Goal: Entertainment & Leisure: Consume media (video, audio)

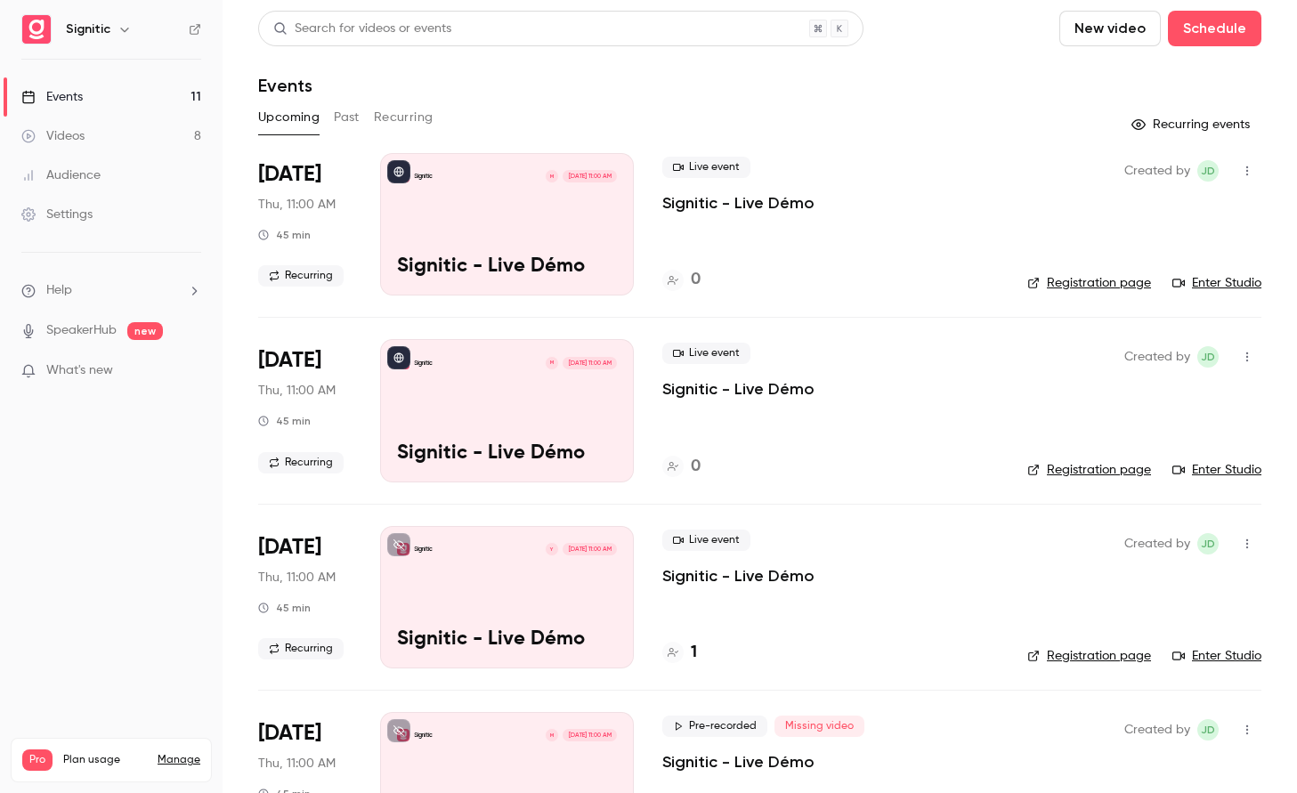
click at [73, 134] on div "Videos" at bounding box center [52, 136] width 63 height 18
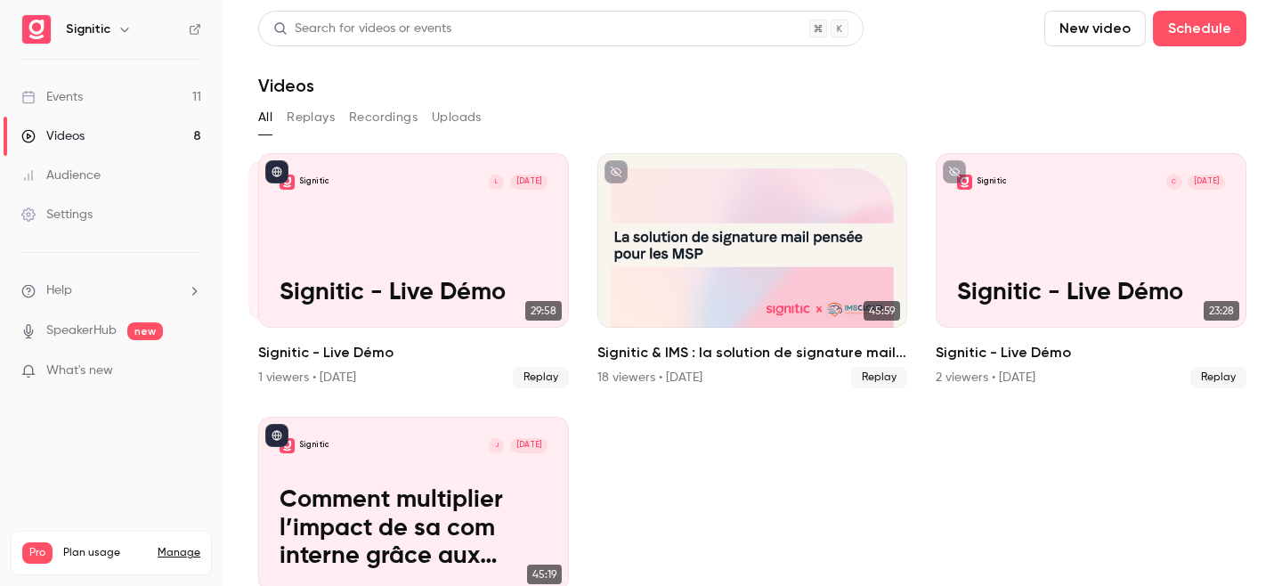
scroll to position [87, 0]
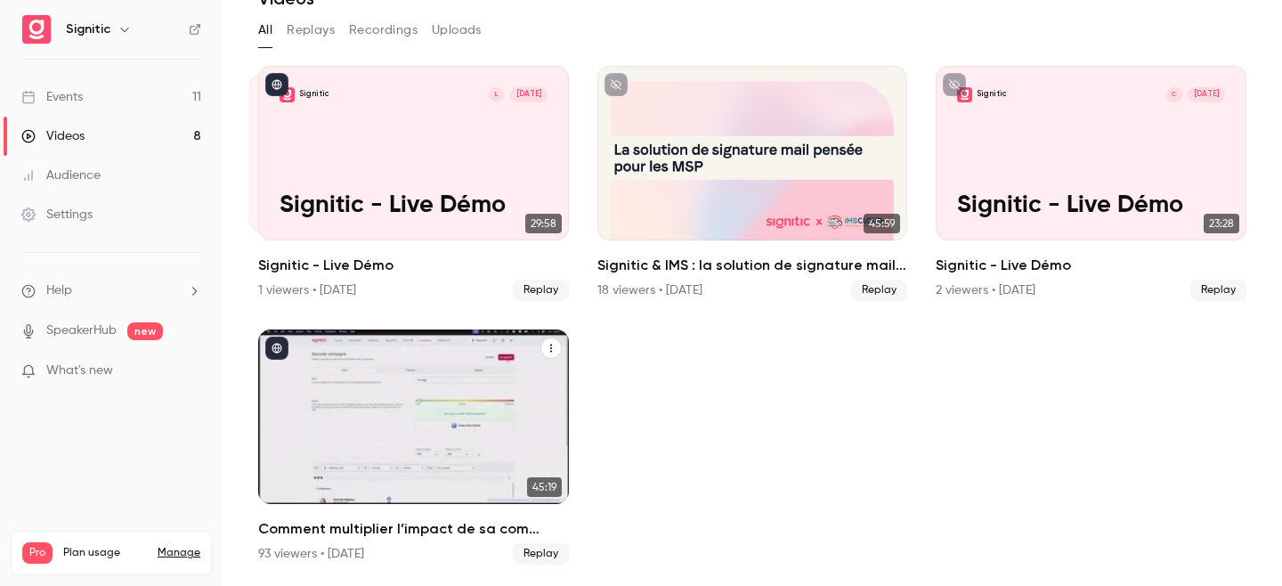
click at [393, 374] on div "Signitic J [DATE] Comment multiplier l’impact de sa com interne grâce aux signa…" at bounding box center [413, 416] width 311 height 174
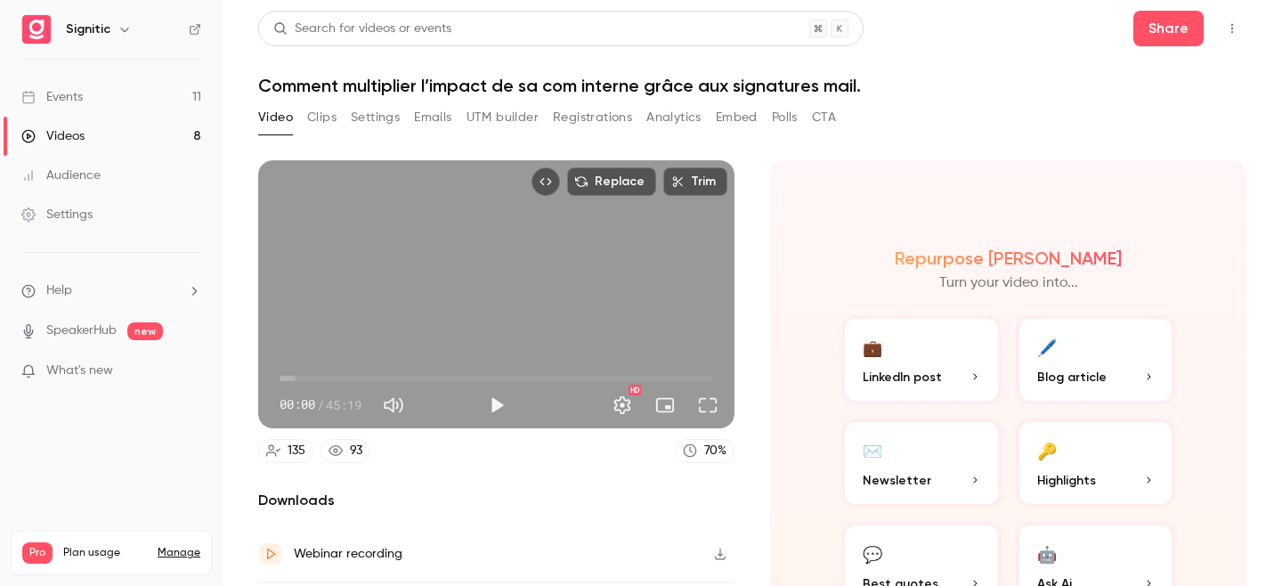
click at [671, 128] on button "Analytics" at bounding box center [673, 117] width 55 height 28
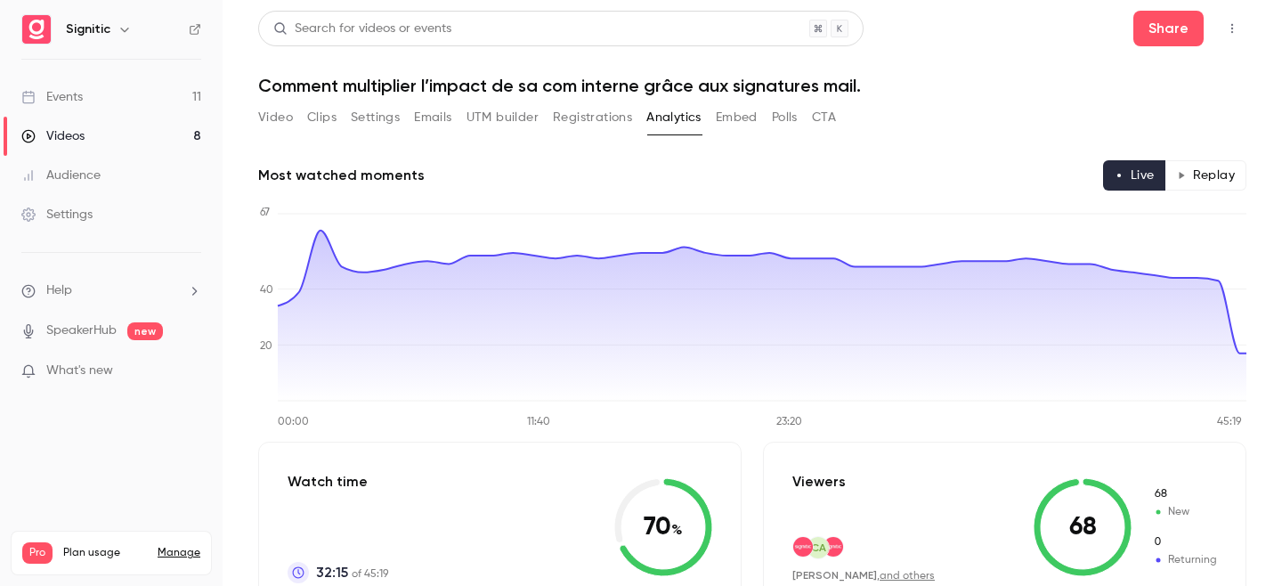
click at [787, 112] on button "Polls" at bounding box center [785, 117] width 26 height 28
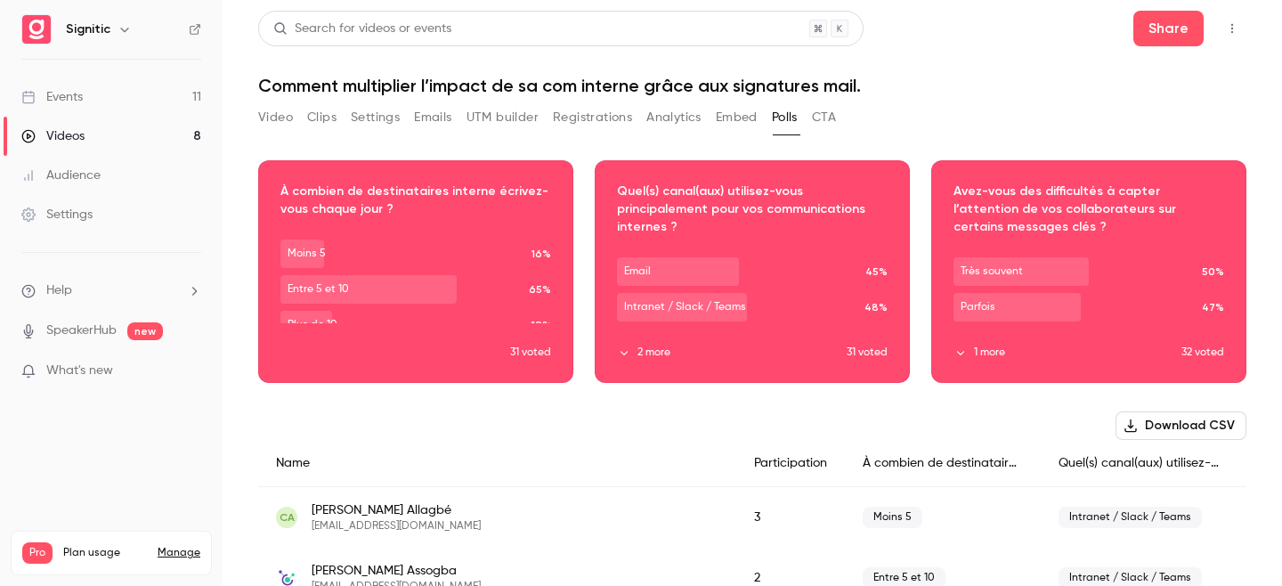
click at [829, 113] on button "CTA" at bounding box center [824, 117] width 24 height 28
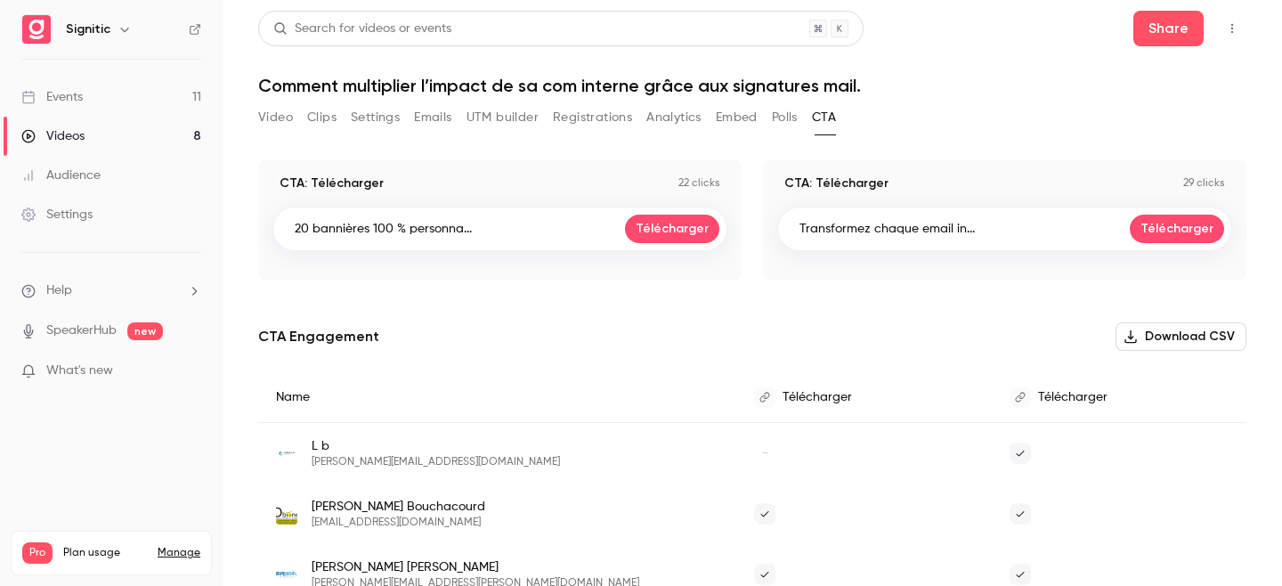
click at [284, 117] on button "Video" at bounding box center [275, 117] width 35 height 28
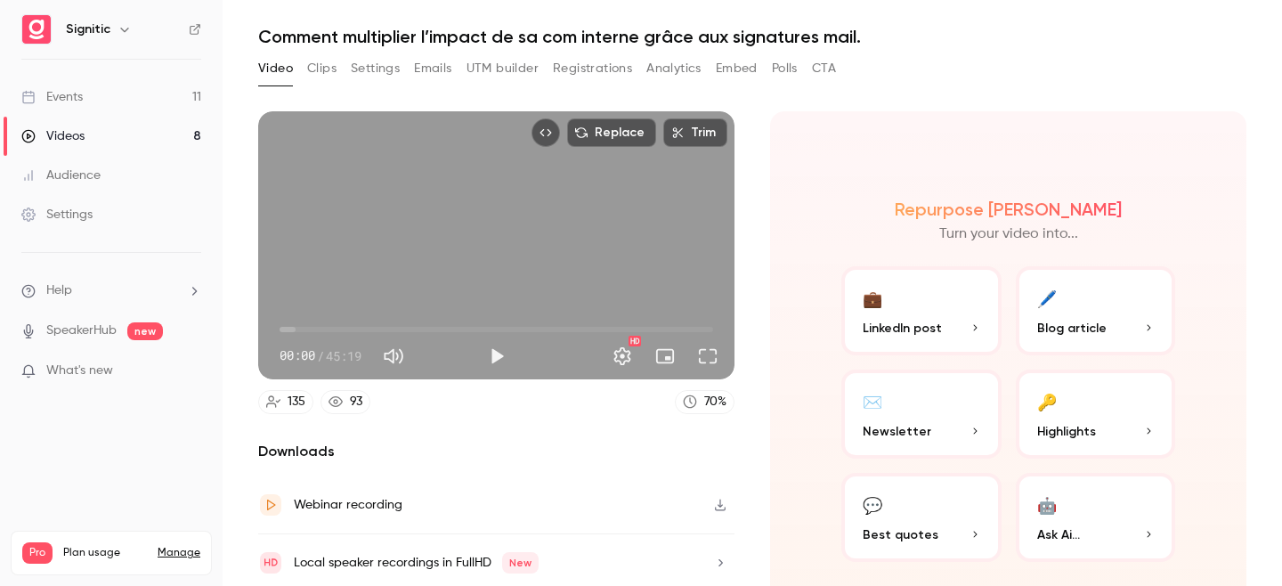
scroll to position [52, 0]
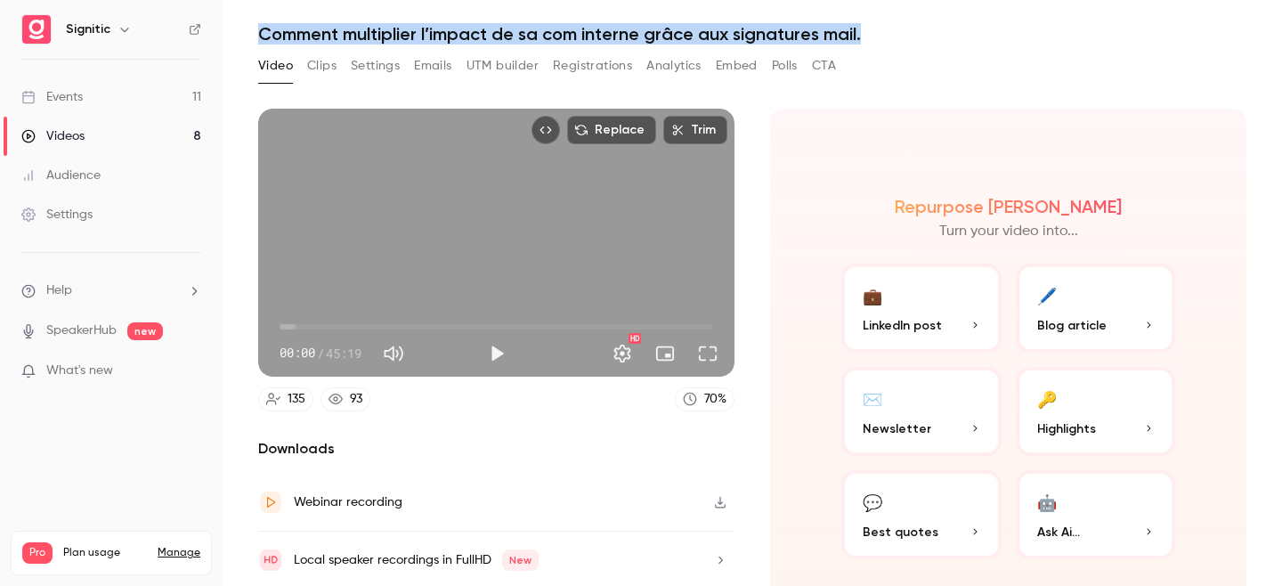
drag, startPoint x: 261, startPoint y: 30, endPoint x: 884, endPoint y: 29, distance: 623.1
click at [884, 29] on h1 "Comment multiplier l’impact de sa com interne grâce aux signatures mail." at bounding box center [752, 33] width 988 height 21
copy h1 "Comment multiplier l’impact de sa com interne grâce aux signatures mail."
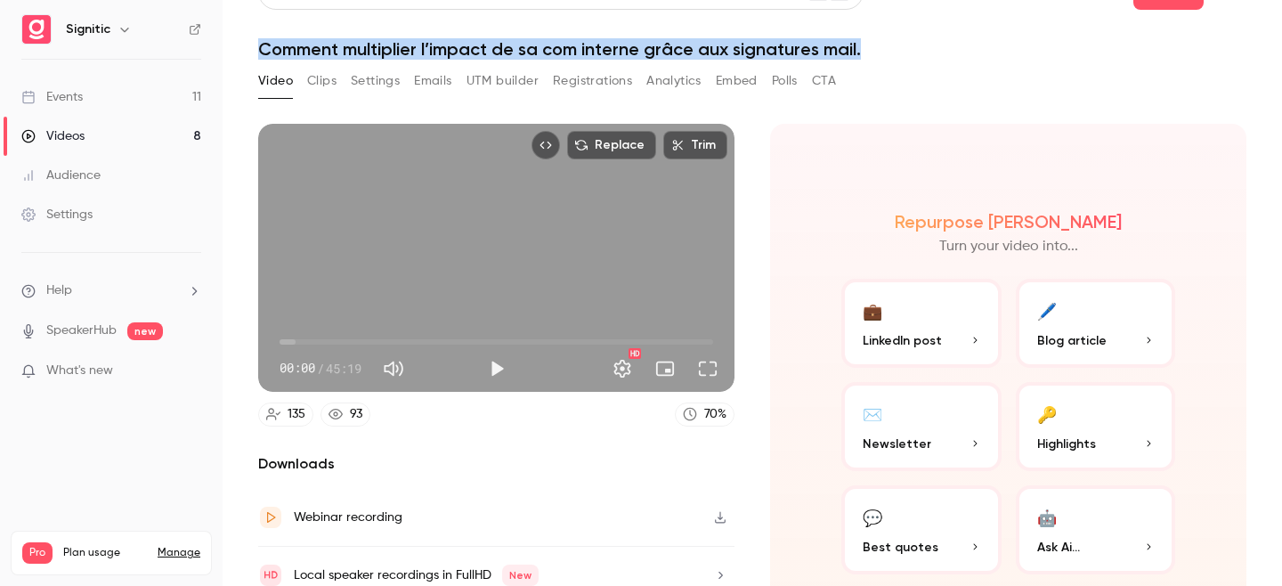
scroll to position [0, 0]
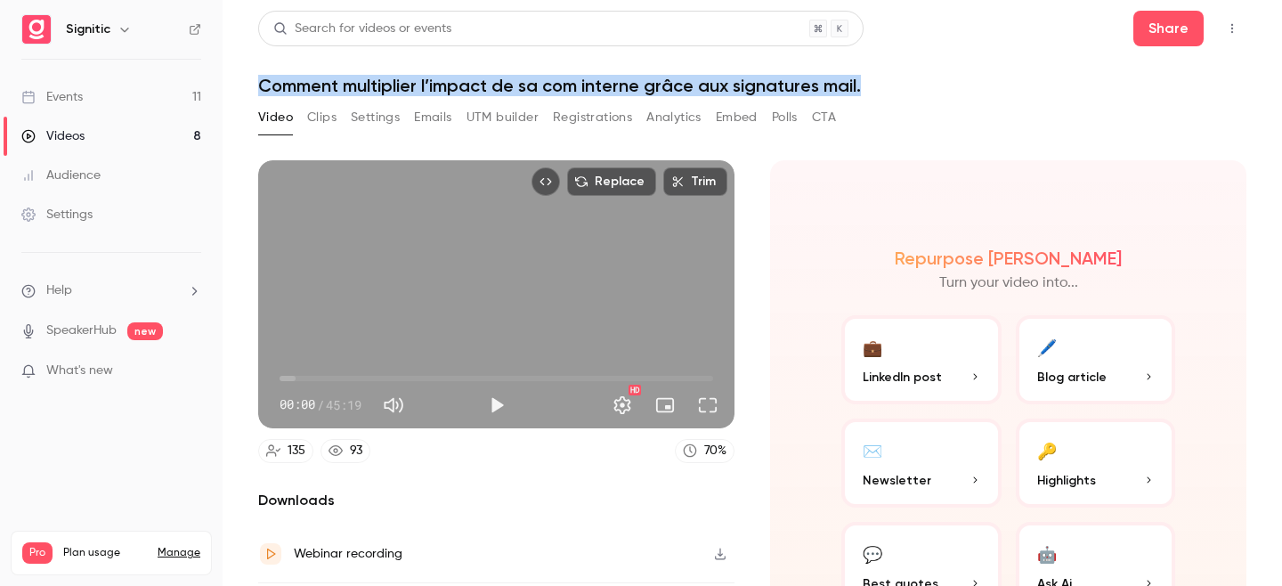
click at [320, 112] on button "Clips" at bounding box center [321, 117] width 29 height 28
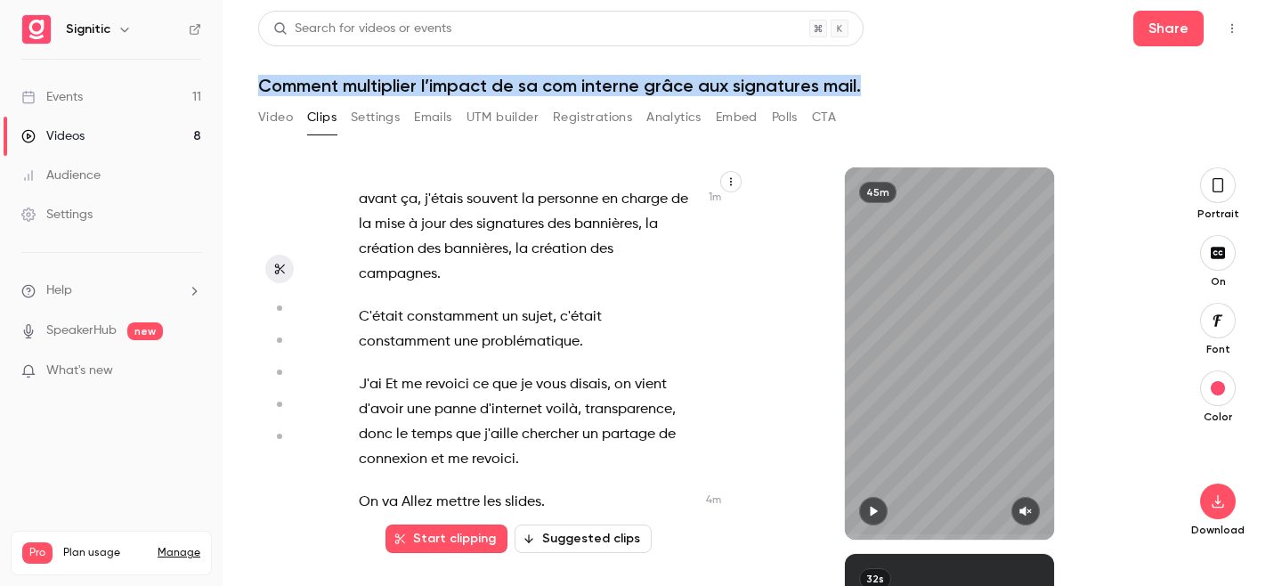
scroll to position [1149, 0]
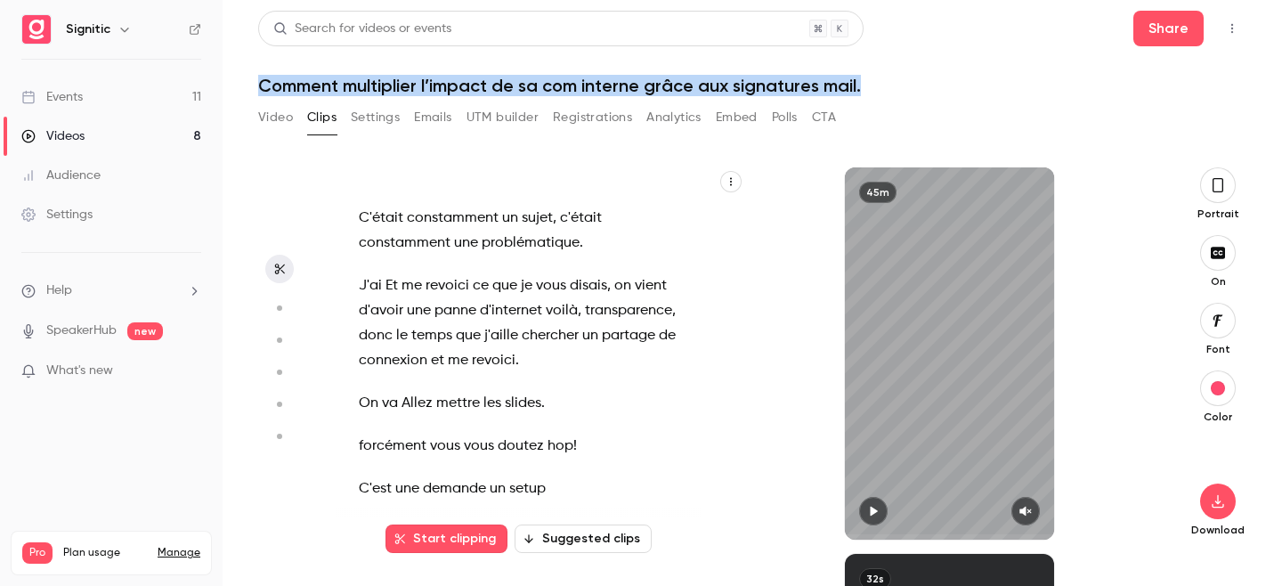
click at [385, 119] on button "Settings" at bounding box center [375, 117] width 49 height 28
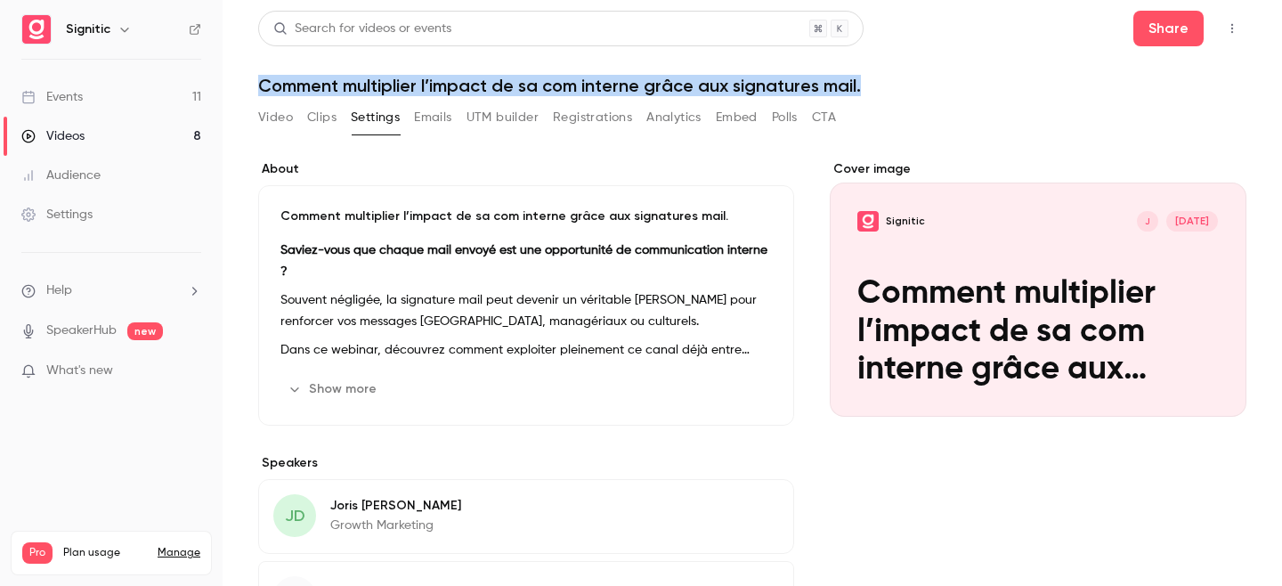
click at [434, 112] on button "Emails" at bounding box center [432, 117] width 37 height 28
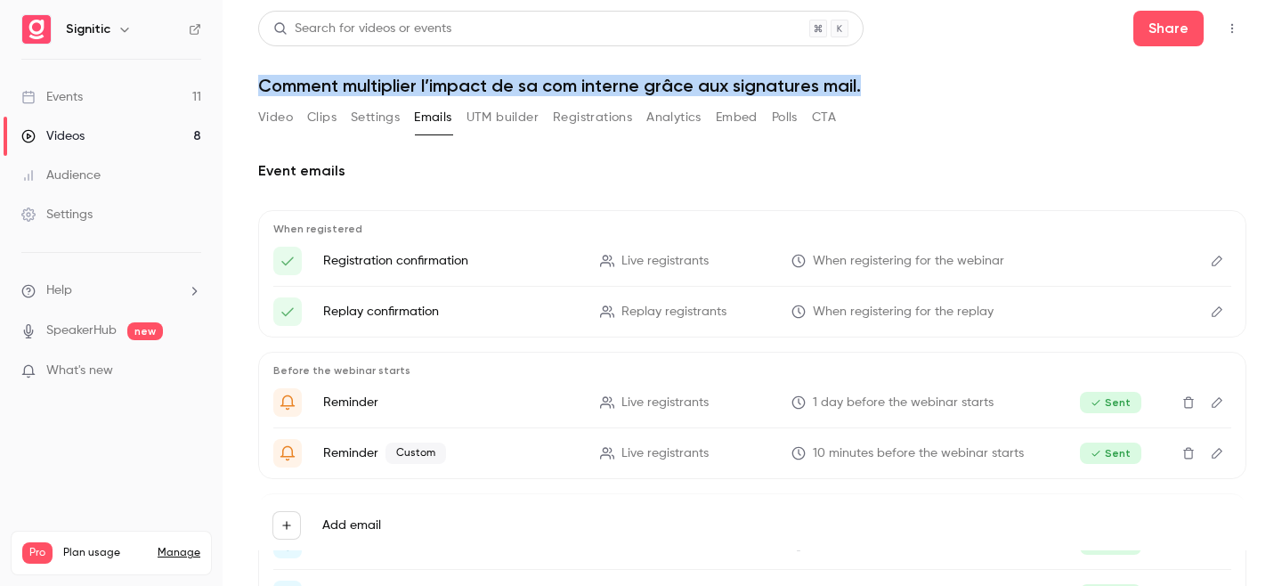
click at [508, 112] on button "UTM builder" at bounding box center [502, 117] width 72 height 28
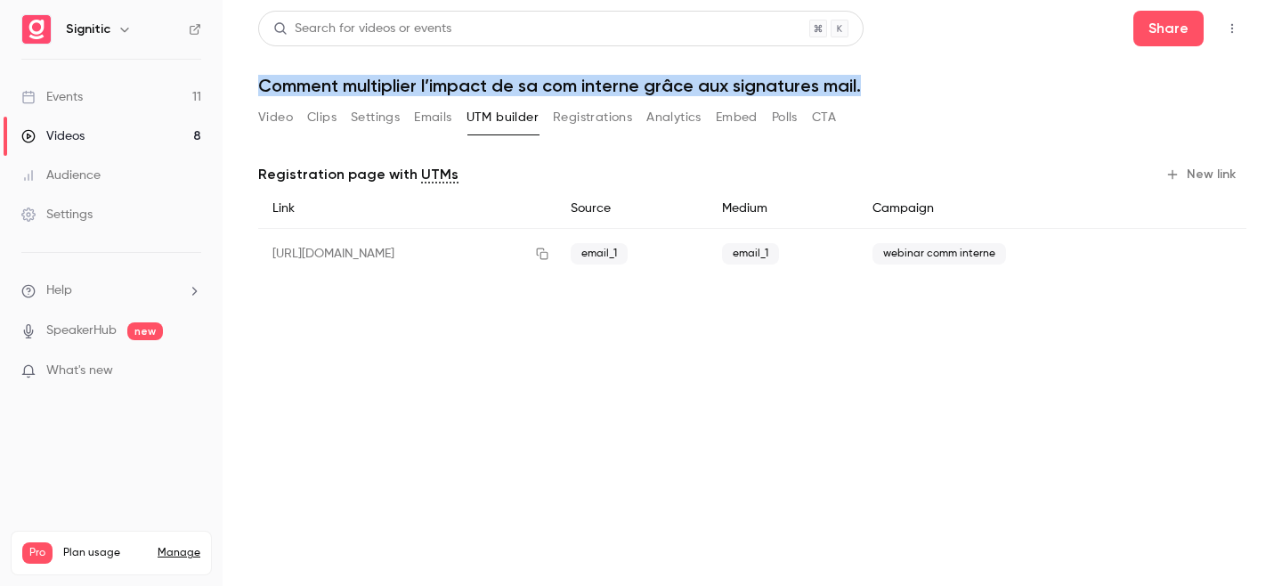
click at [590, 112] on button "Registrations" at bounding box center [592, 117] width 79 height 28
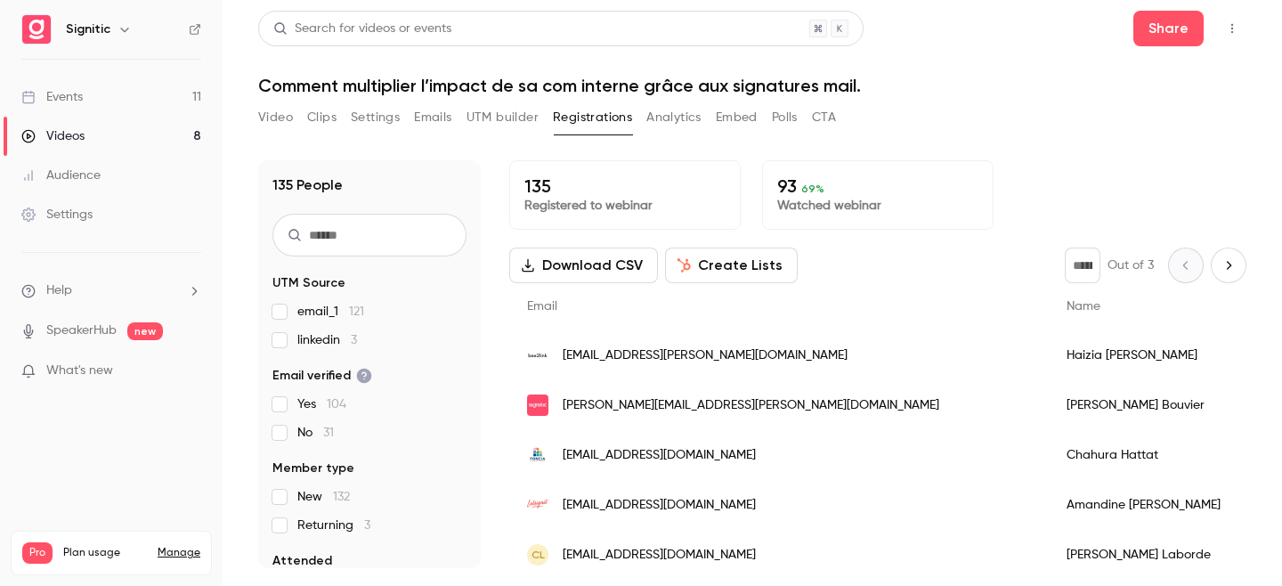
click at [806, 185] on span "69 %" at bounding box center [812, 188] width 23 height 12
click at [782, 185] on p "93 69 %" at bounding box center [877, 185] width 201 height 21
click at [674, 111] on button "Analytics" at bounding box center [673, 117] width 55 height 28
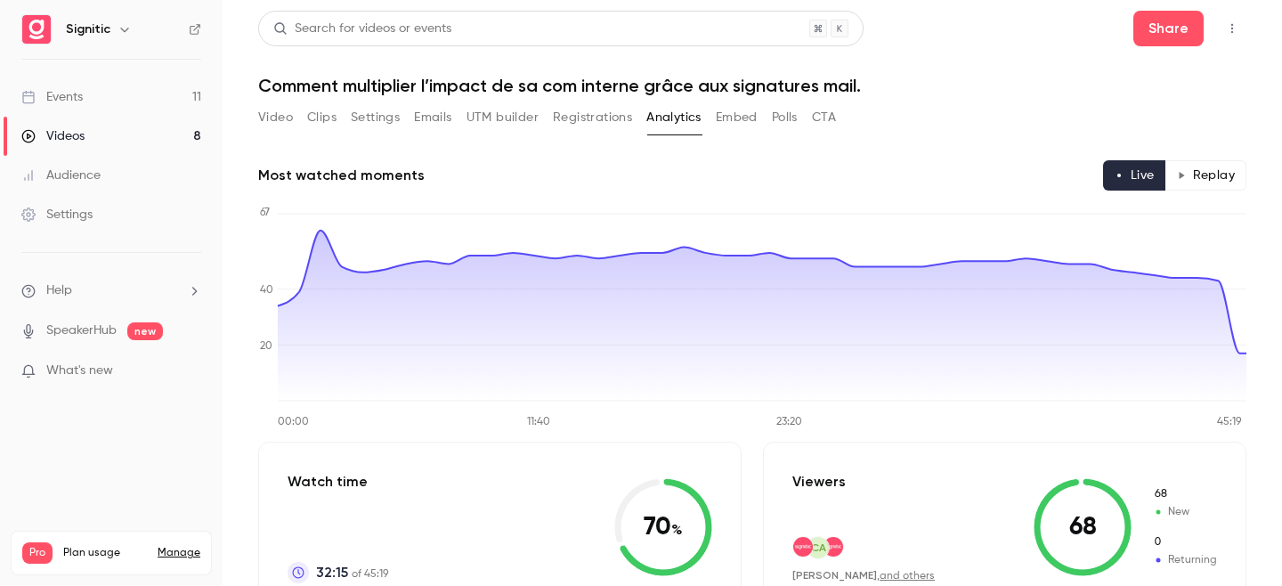
click at [744, 123] on button "Embed" at bounding box center [737, 117] width 42 height 28
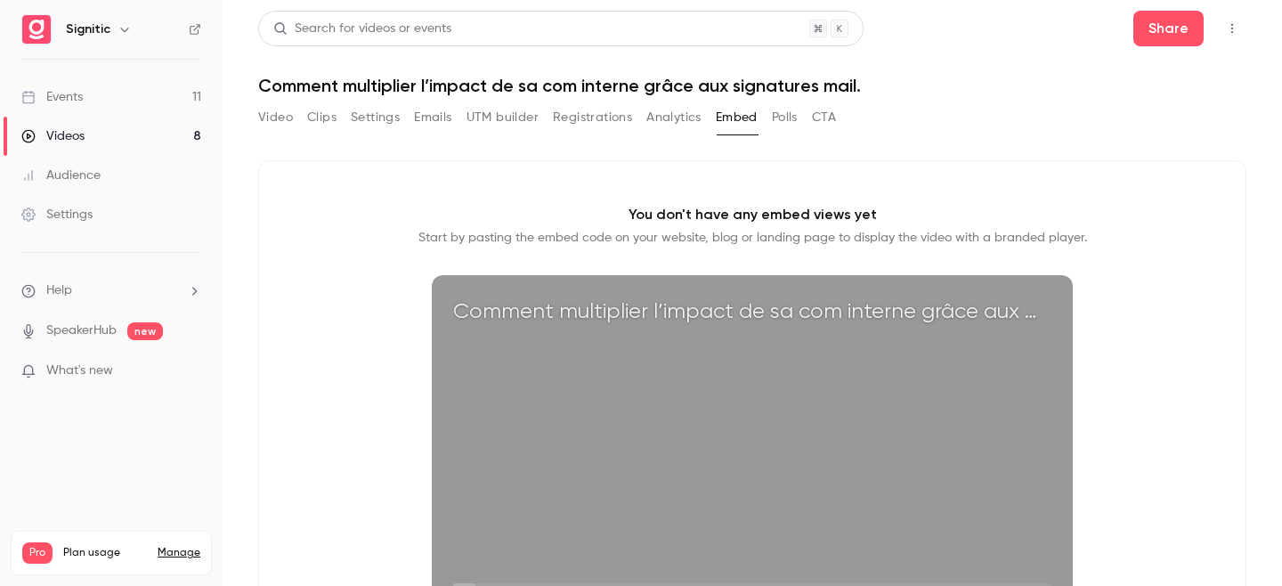
click at [783, 116] on button "Polls" at bounding box center [785, 117] width 26 height 28
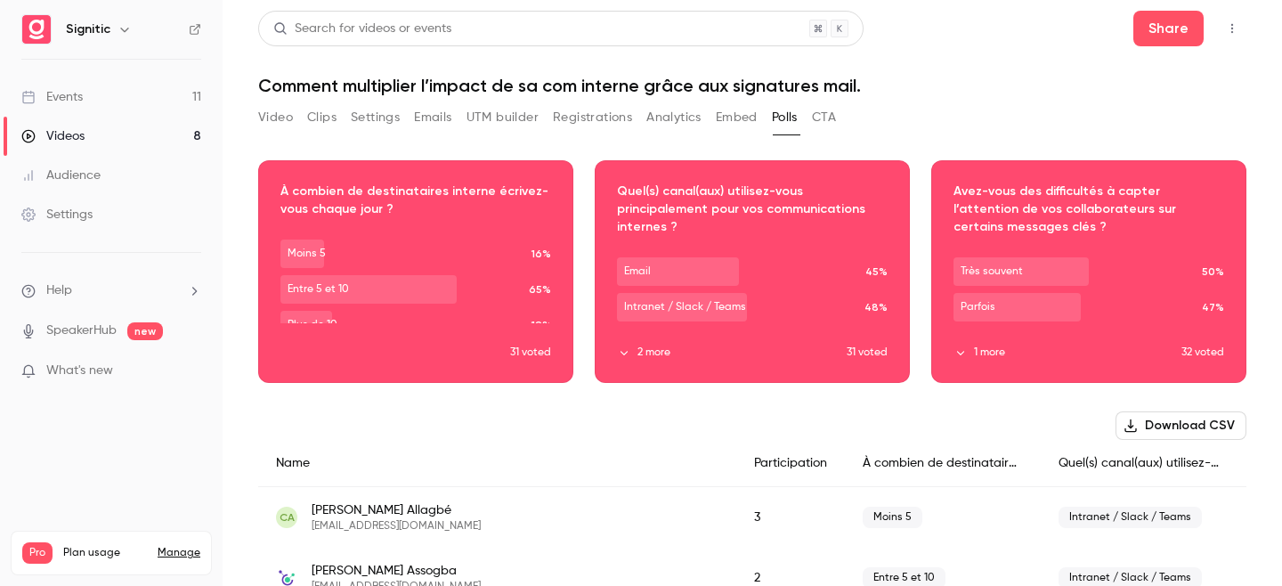
click at [828, 117] on button "CTA" at bounding box center [824, 117] width 24 height 28
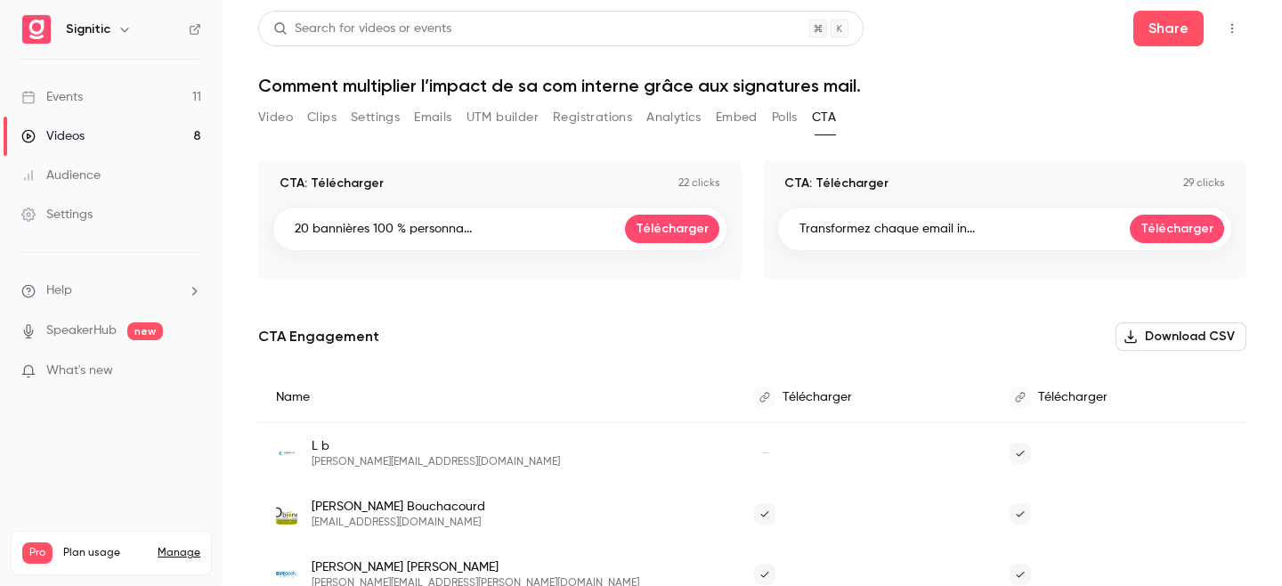
click at [73, 135] on div "Videos" at bounding box center [52, 136] width 63 height 18
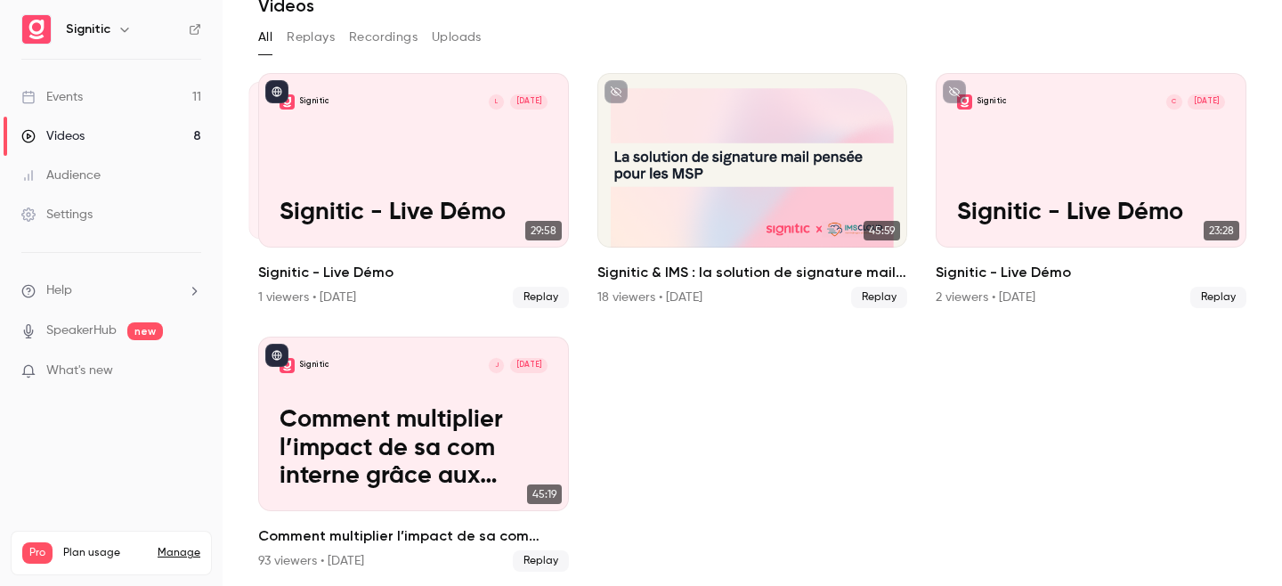
scroll to position [87, 0]
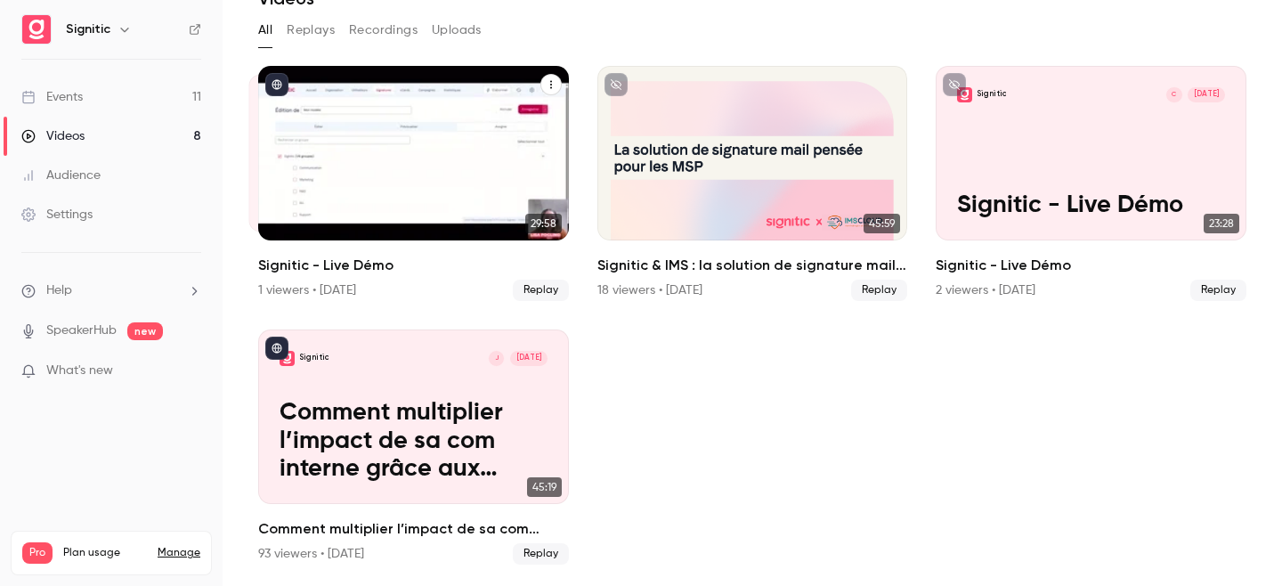
click at [458, 85] on div "Signitic L [DATE] Signitic - Live Démo" at bounding box center [413, 153] width 311 height 174
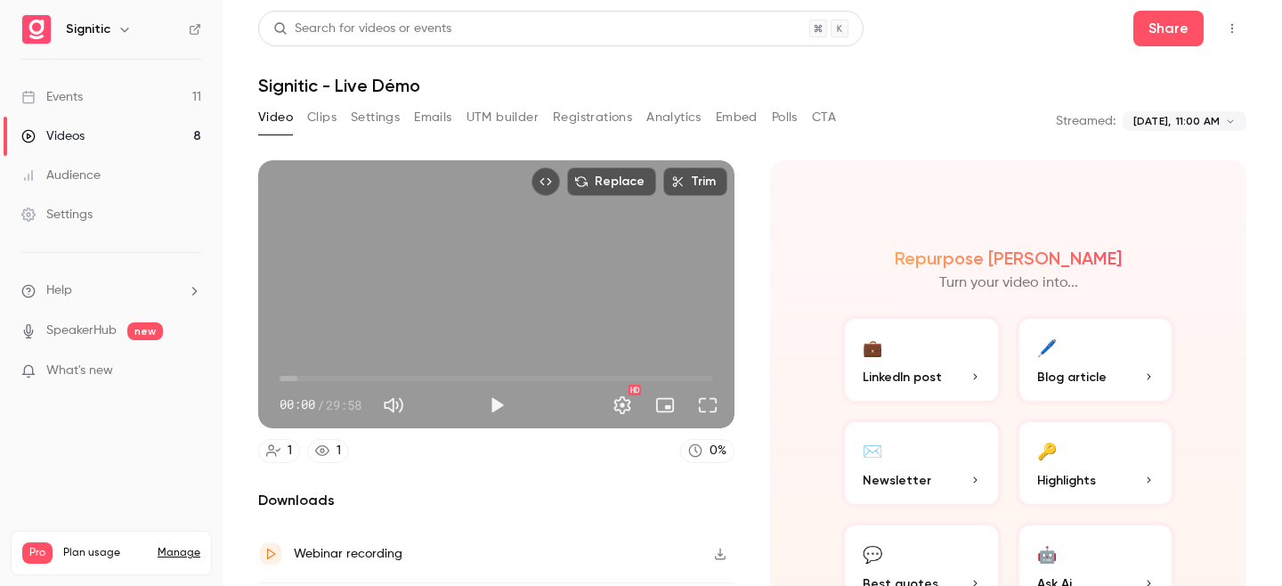
click at [80, 138] on div "Videos" at bounding box center [52, 136] width 63 height 18
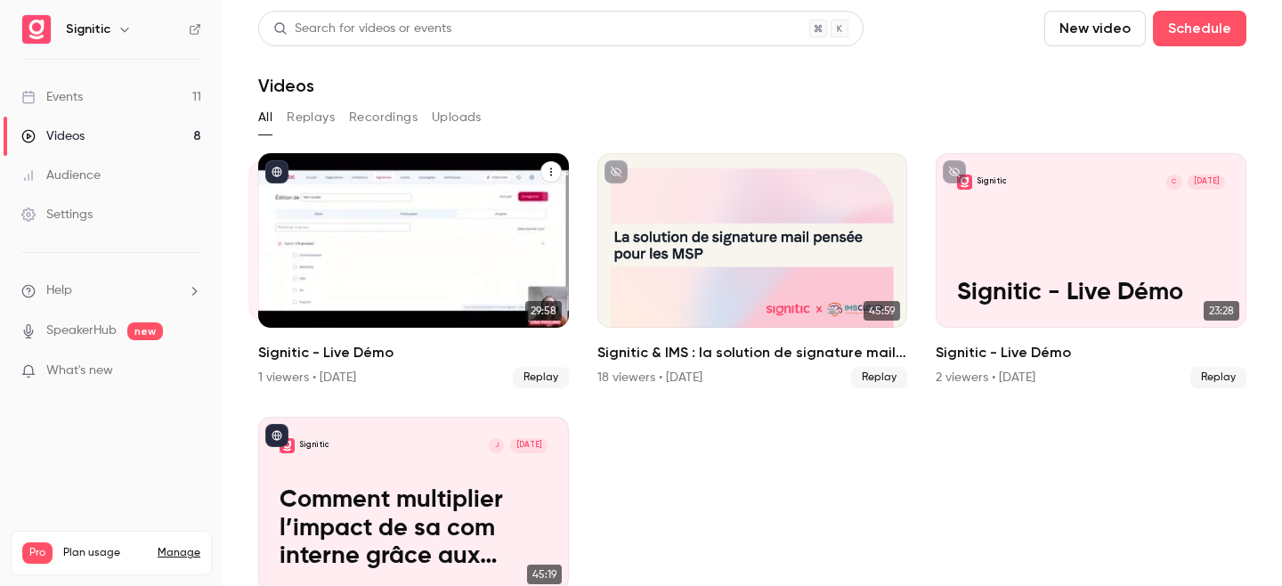
scroll to position [87, 0]
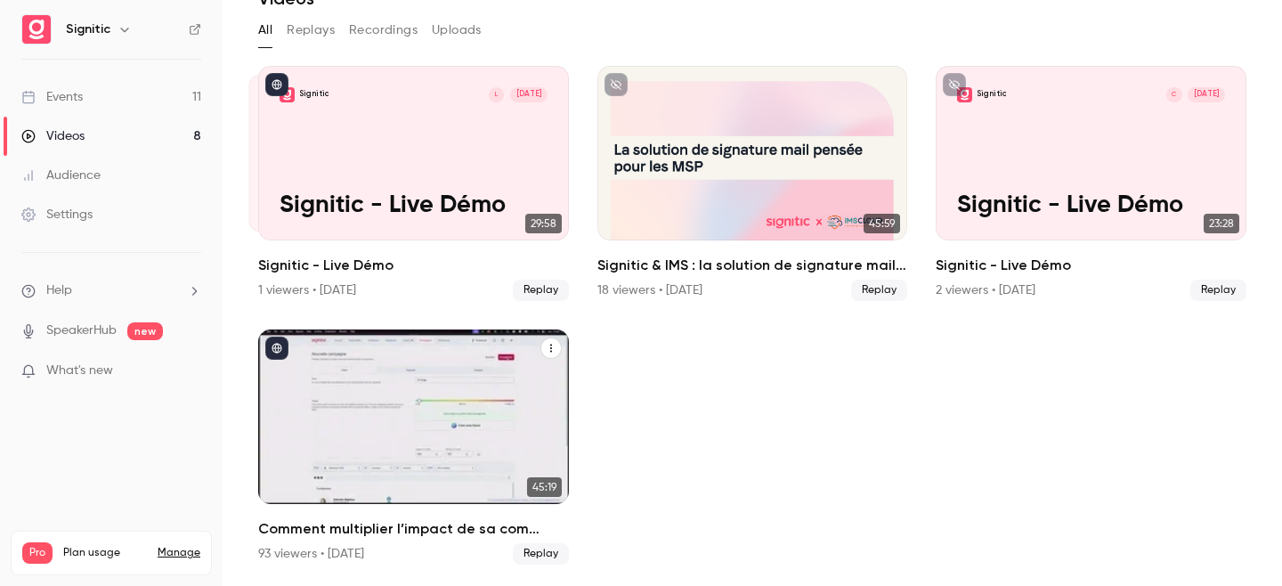
click at [540, 555] on span "Replay" at bounding box center [541, 553] width 56 height 21
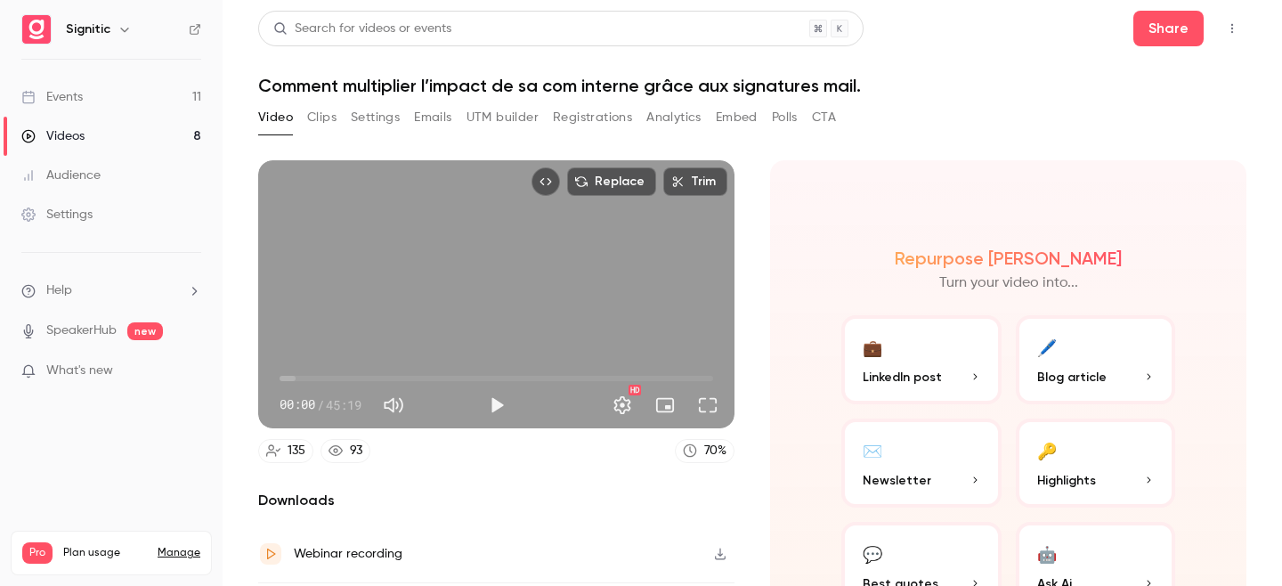
click at [77, 134] on div "Videos" at bounding box center [52, 136] width 63 height 18
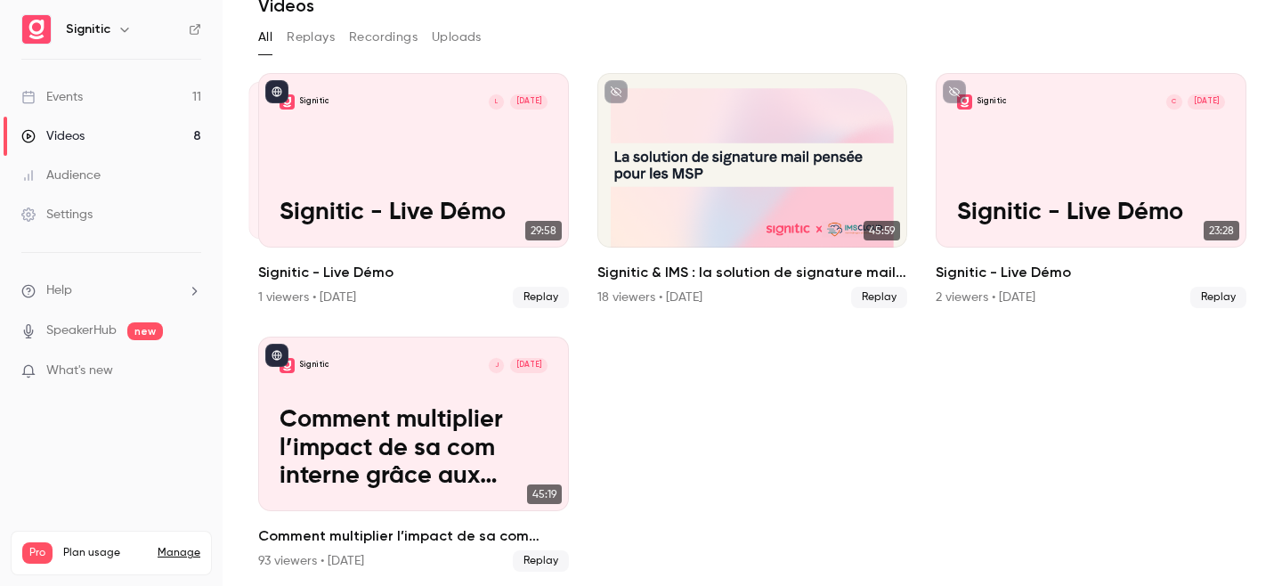
scroll to position [87, 0]
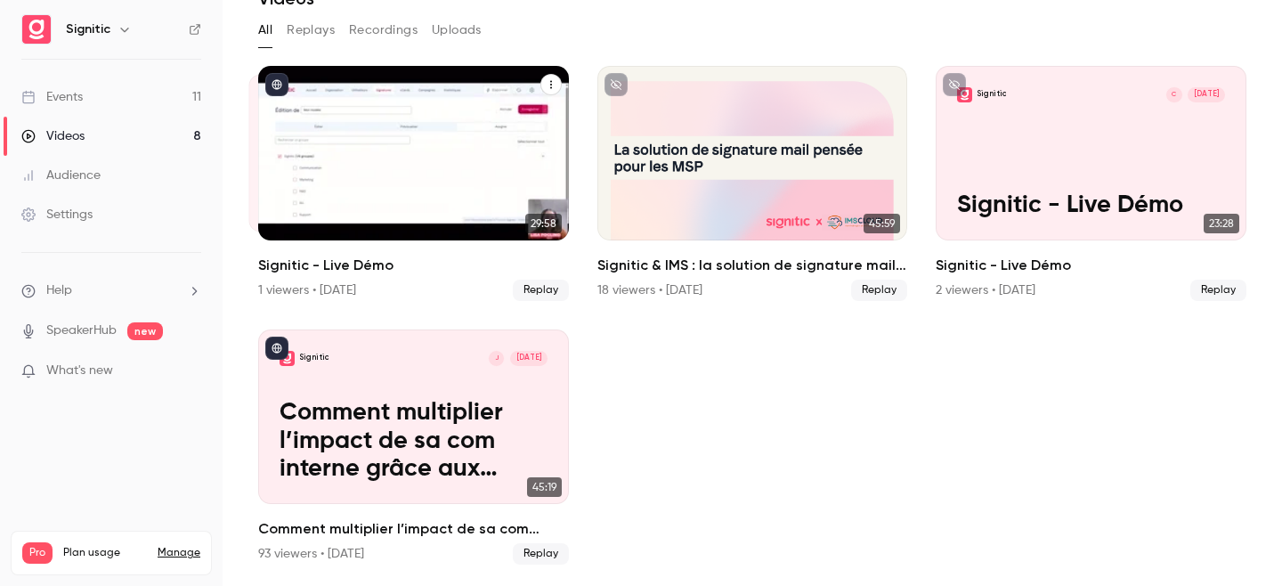
click at [502, 175] on div "Signitic L [DATE] Signitic - Live Démo" at bounding box center [413, 153] width 311 height 174
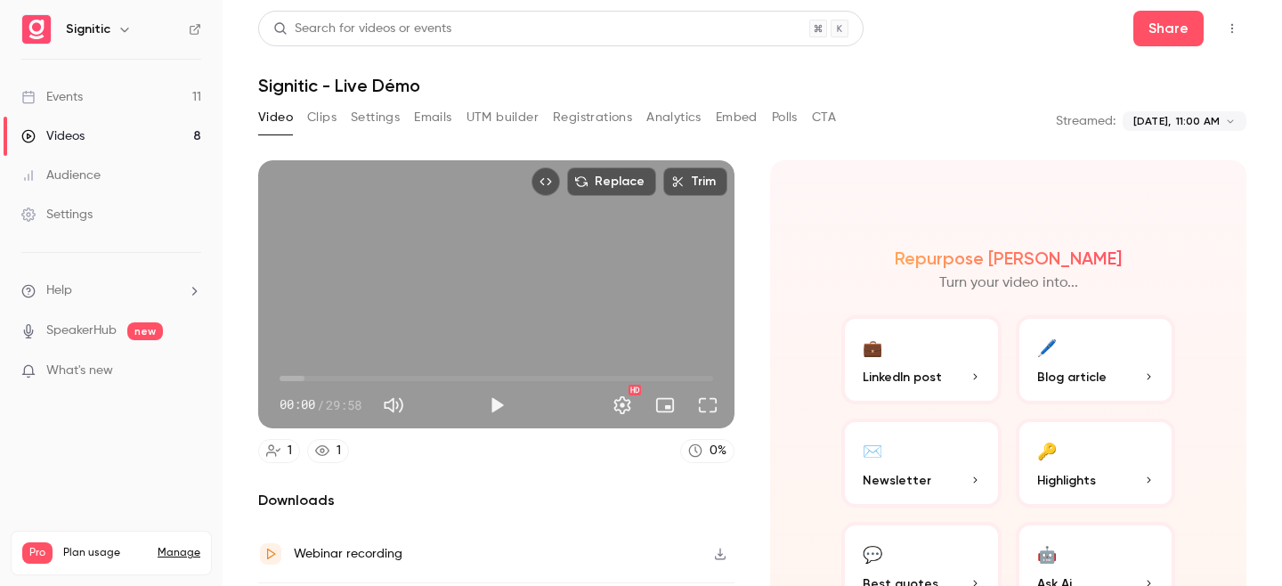
click at [1171, 122] on body "**********" at bounding box center [641, 293] width 1282 height 586
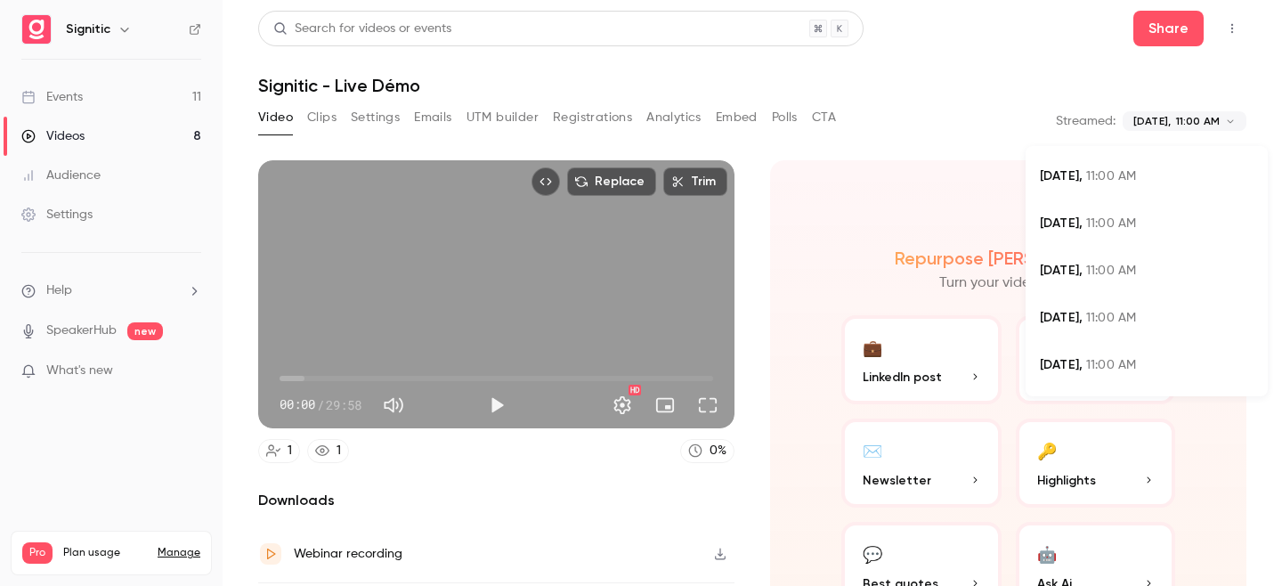
click at [1116, 177] on span "11:00 AM" at bounding box center [1111, 176] width 50 height 12
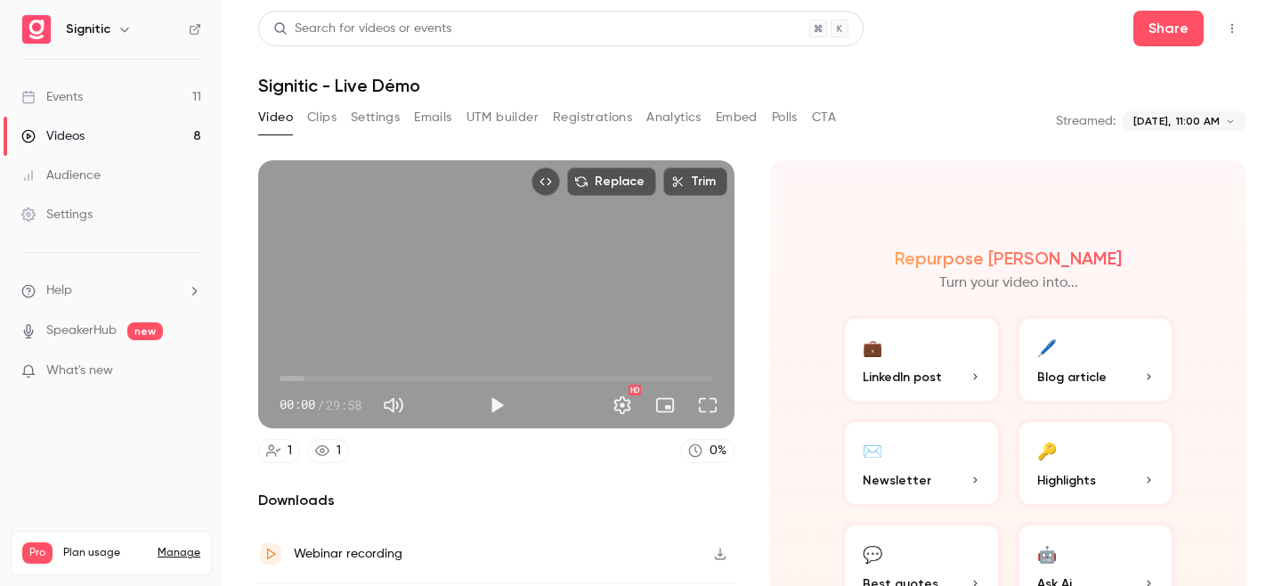
click at [1160, 126] on body "**********" at bounding box center [641, 293] width 1282 height 586
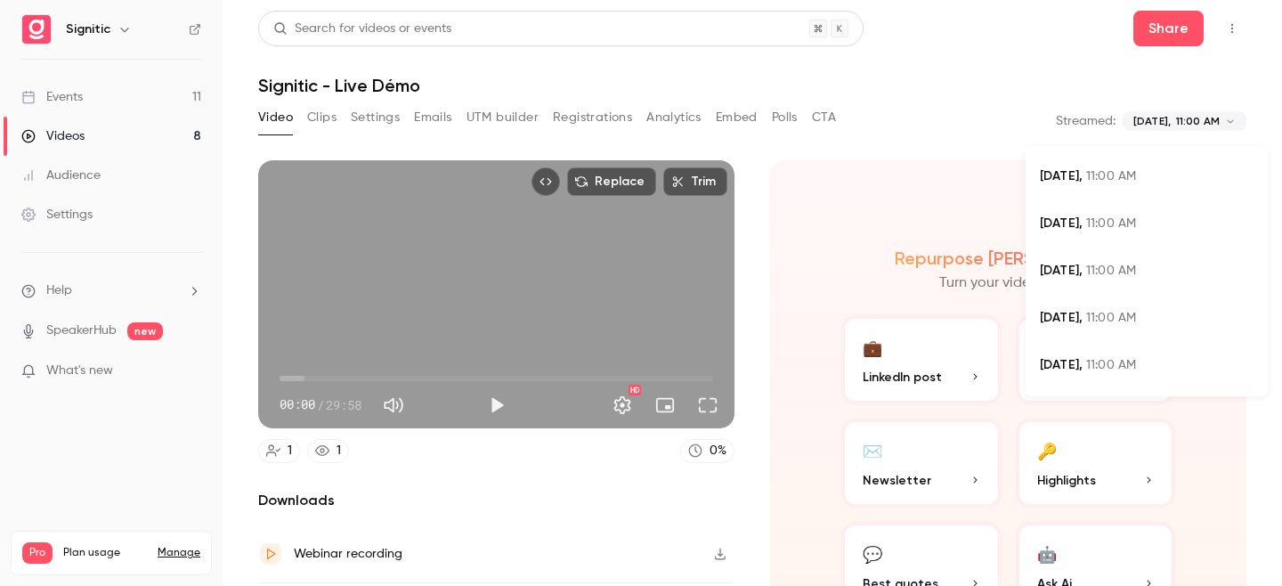
click at [1098, 361] on span "11:00 AM" at bounding box center [1111, 365] width 50 height 12
click at [1179, 121] on body "**********" at bounding box center [641, 293] width 1282 height 586
click at [1087, 312] on span "11:00 AM" at bounding box center [1111, 318] width 50 height 12
click at [1182, 118] on body "**********" at bounding box center [641, 293] width 1282 height 586
click at [1103, 264] on div "[DATE] 11:00 AM" at bounding box center [1147, 271] width 214 height 19
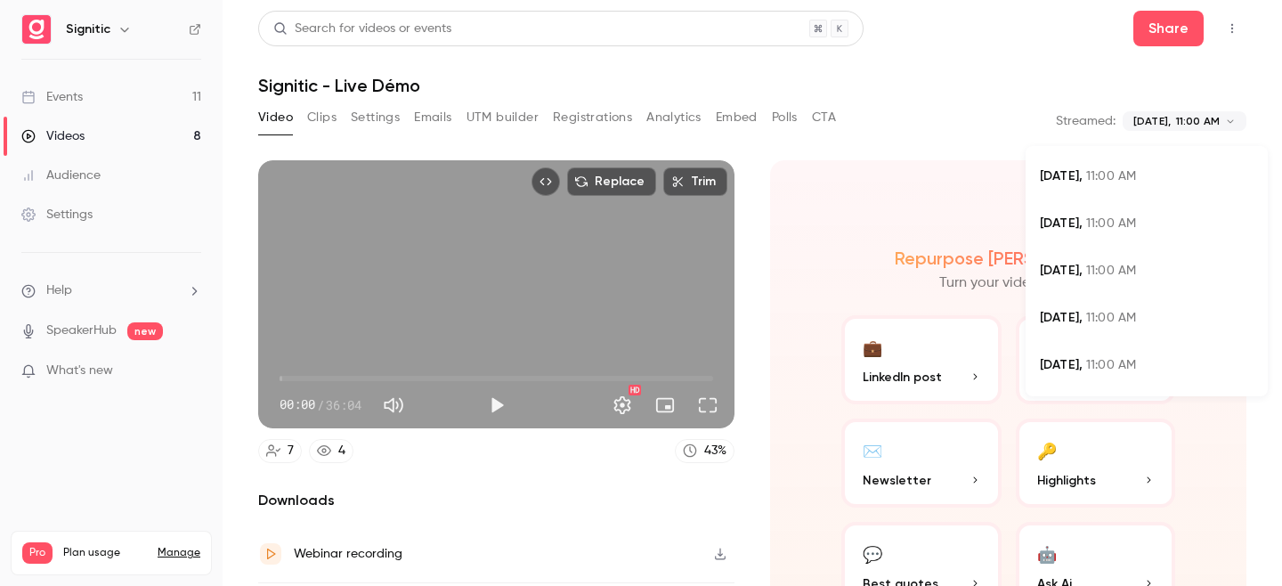
click at [1164, 118] on body "**********" at bounding box center [641, 293] width 1282 height 586
click at [1102, 225] on span "11:00 AM" at bounding box center [1111, 223] width 50 height 12
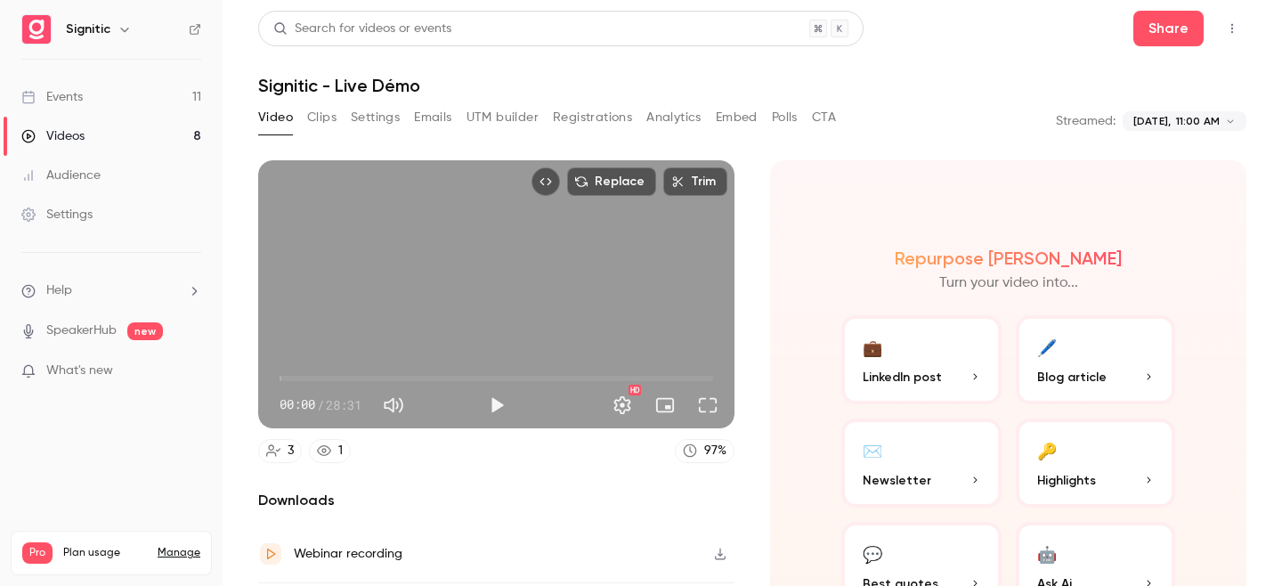
click at [1175, 121] on body "**********" at bounding box center [641, 293] width 1282 height 586
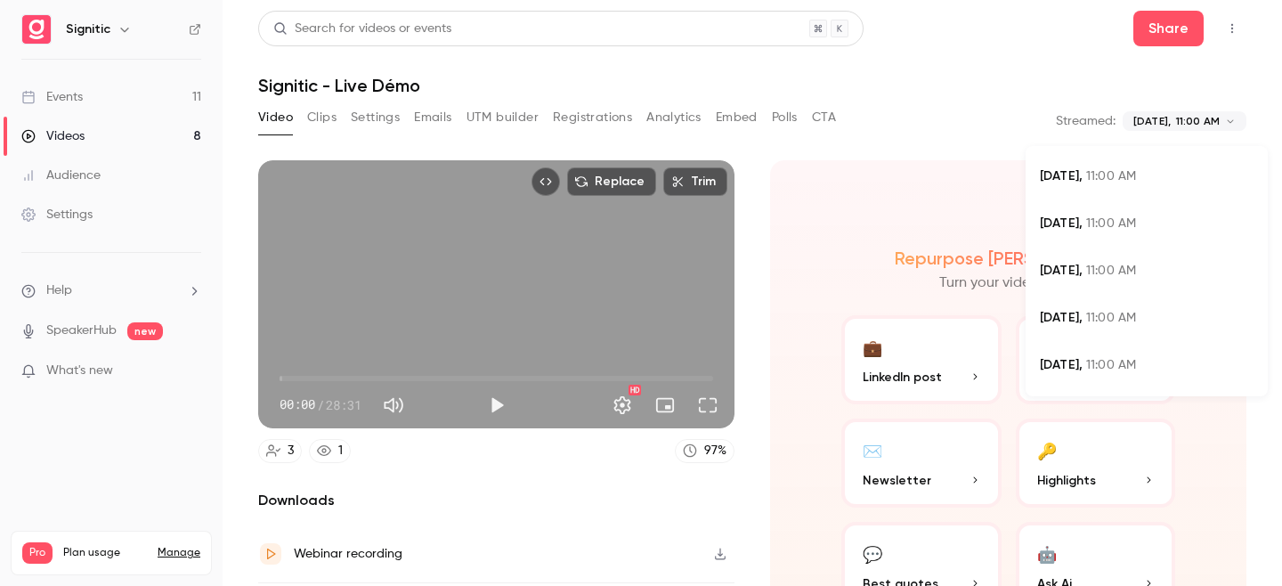
click at [1119, 178] on span "11:00 AM" at bounding box center [1111, 176] width 50 height 12
click at [1176, 124] on body "**********" at bounding box center [641, 293] width 1282 height 586
click at [1084, 360] on div "[DATE] 11:00 AM" at bounding box center [1147, 365] width 214 height 19
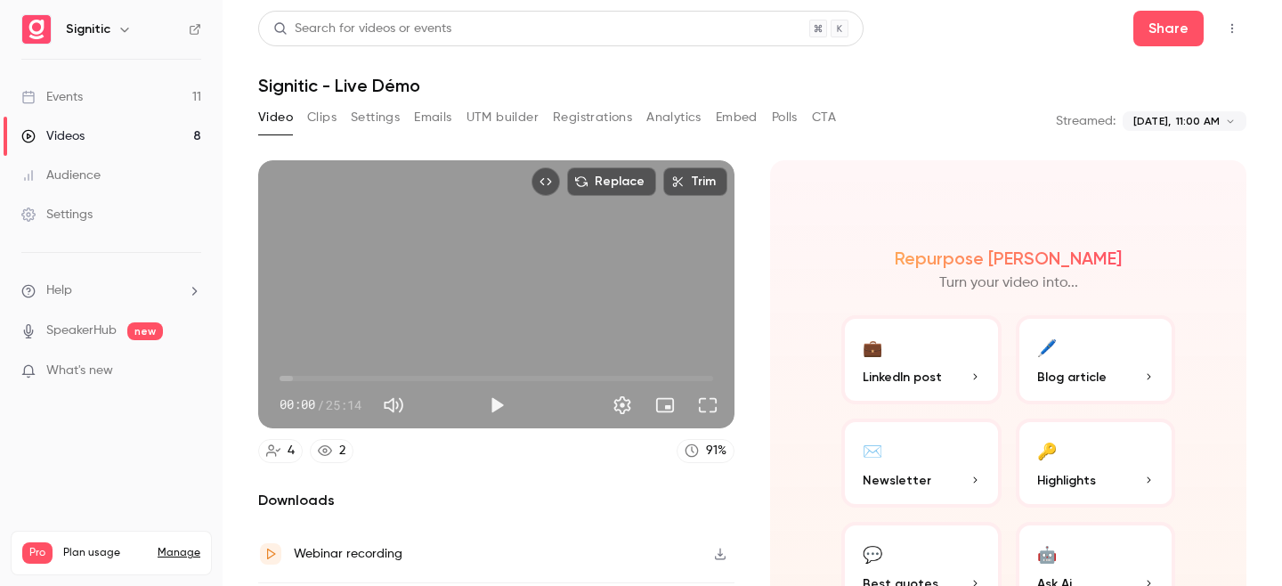
click at [1166, 122] on body "**********" at bounding box center [641, 293] width 1282 height 586
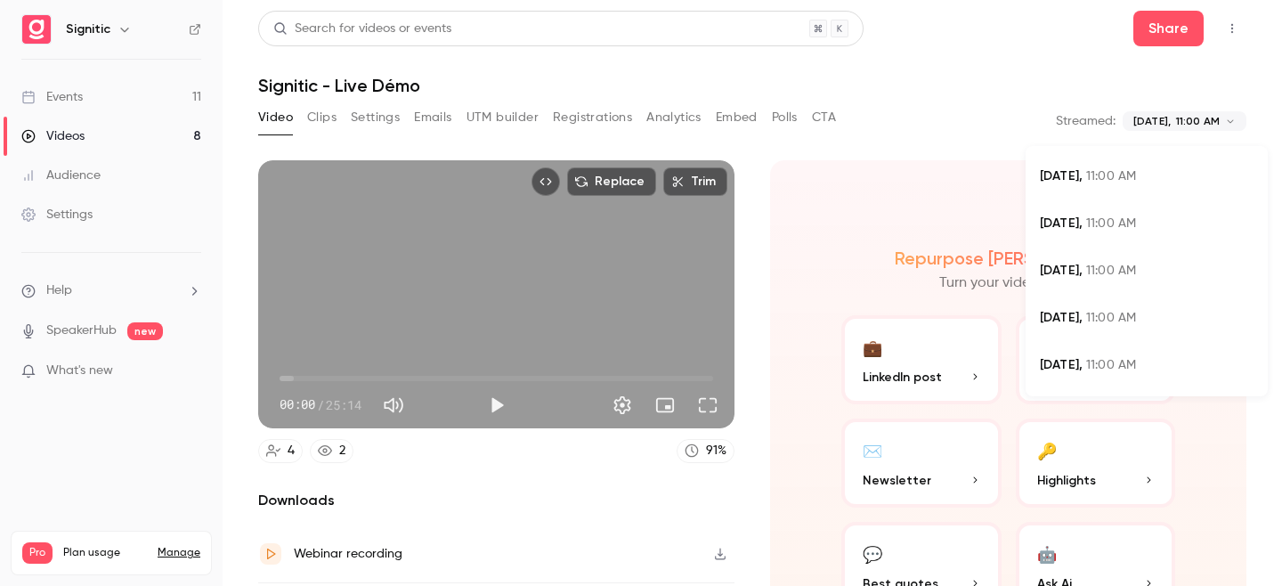
click at [1098, 325] on div "[DATE] 11:00 AM" at bounding box center [1147, 318] width 214 height 19
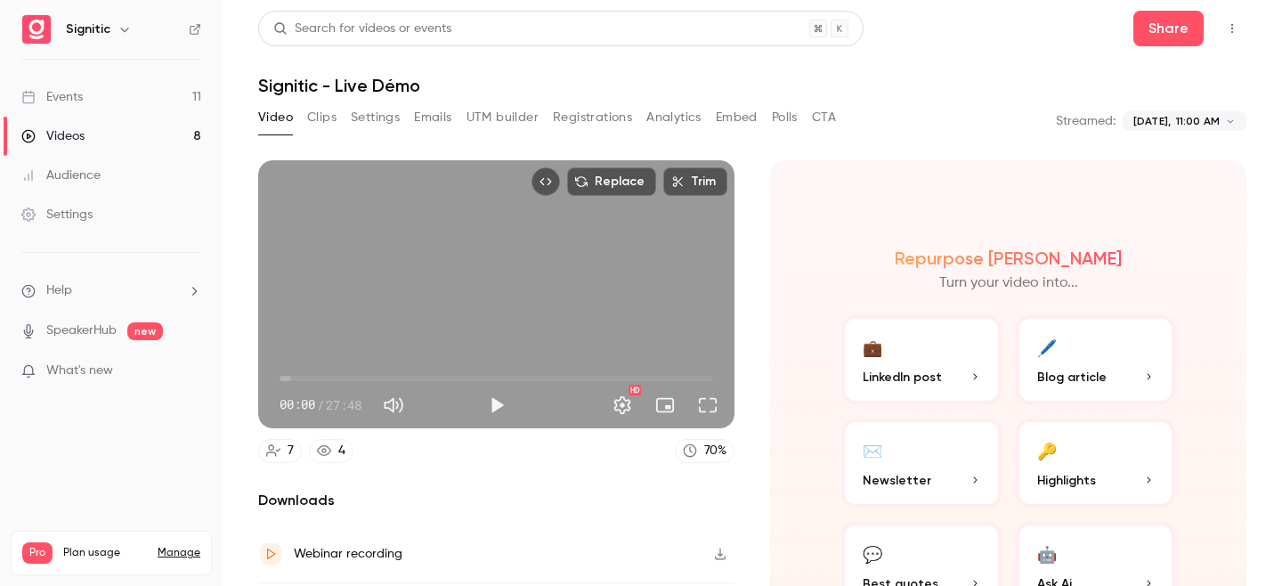
click at [1176, 126] on body "**********" at bounding box center [641, 293] width 1282 height 586
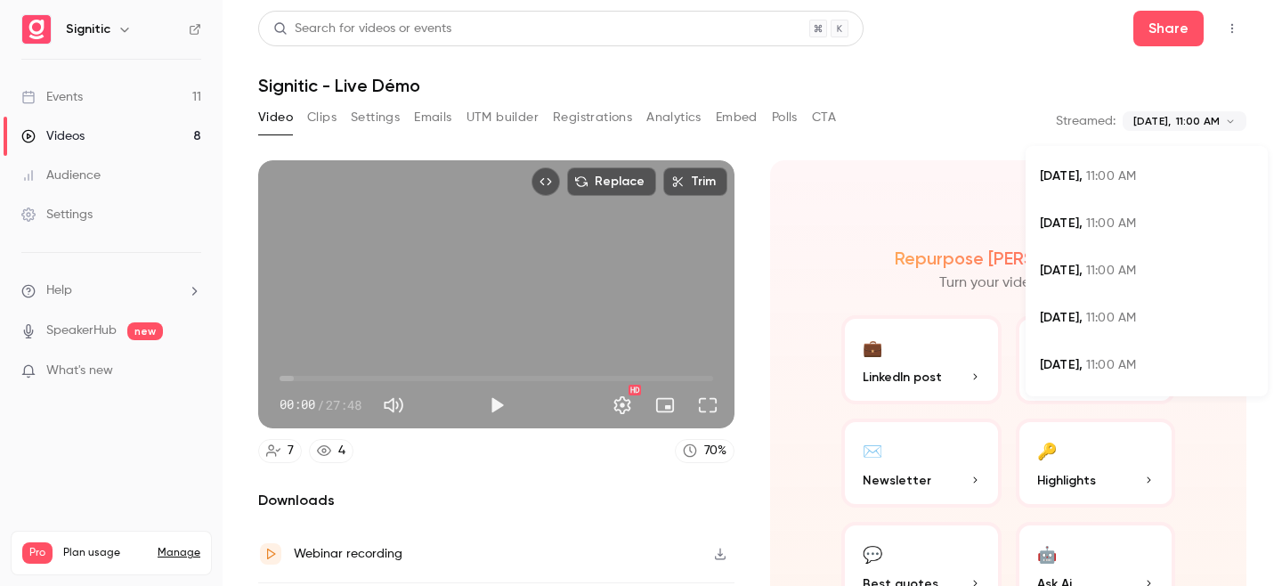
click at [1120, 265] on span "11:00 AM" at bounding box center [1111, 270] width 50 height 12
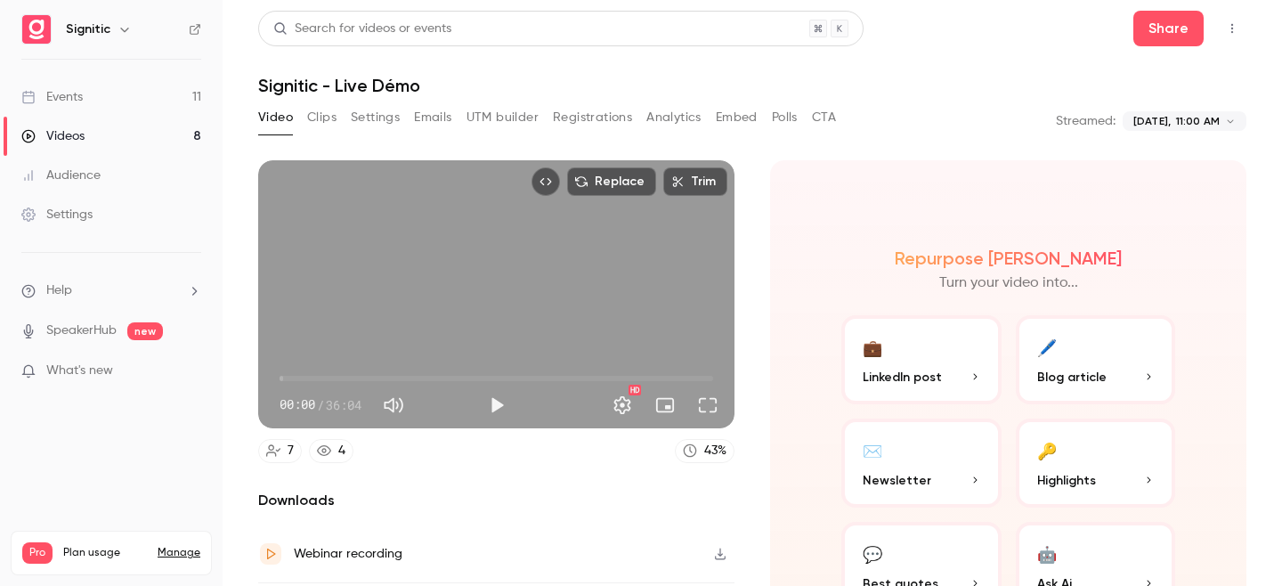
click at [1172, 112] on body "**********" at bounding box center [641, 293] width 1282 height 586
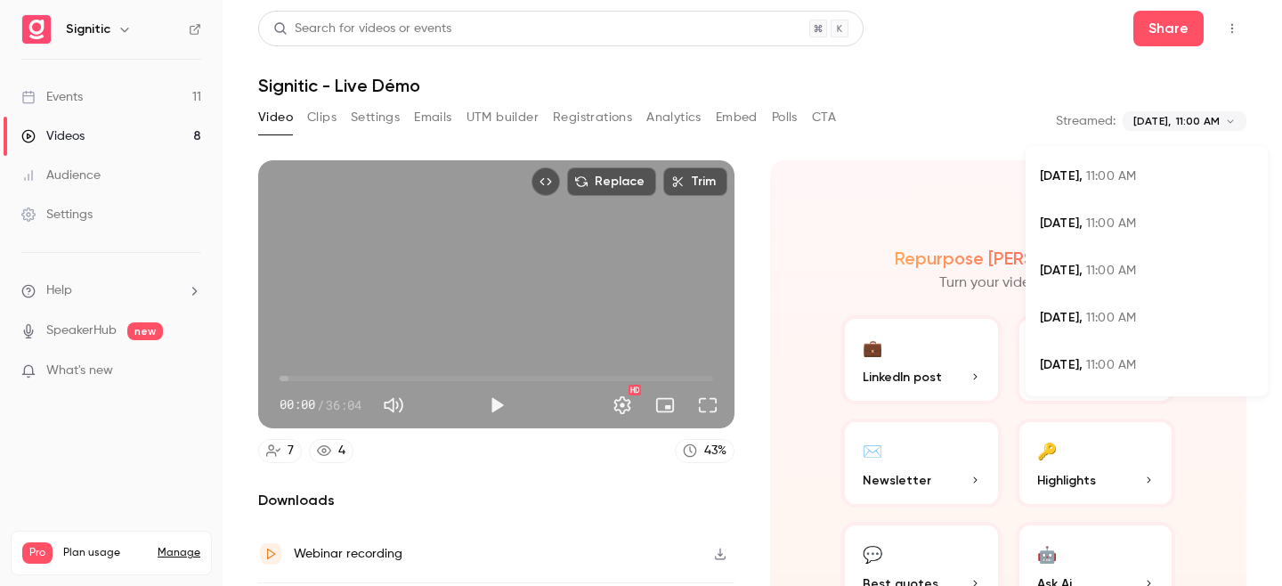
click at [1106, 230] on div "[DATE] 11:00 AM" at bounding box center [1147, 224] width 214 height 19
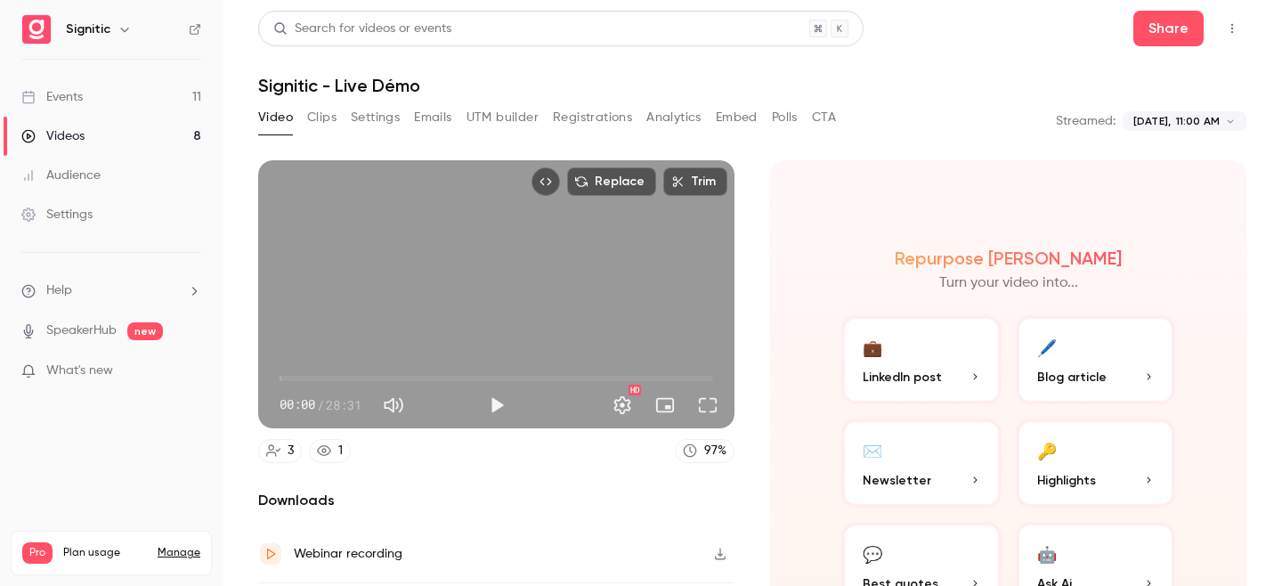
click at [59, 136] on div "Videos" at bounding box center [52, 136] width 63 height 18
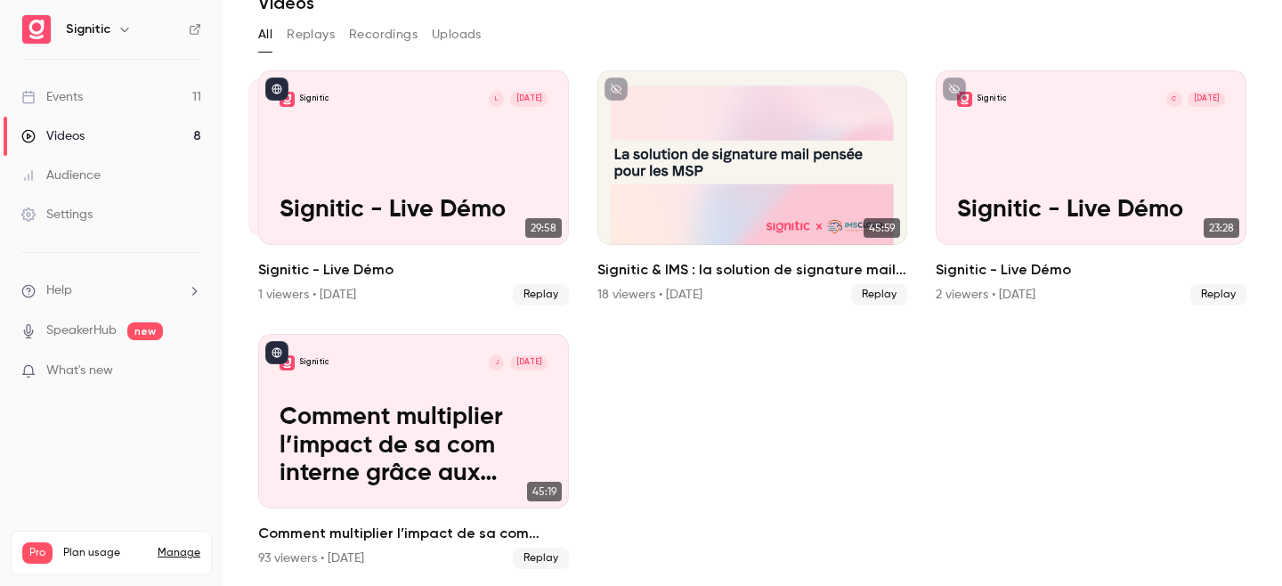
scroll to position [87, 0]
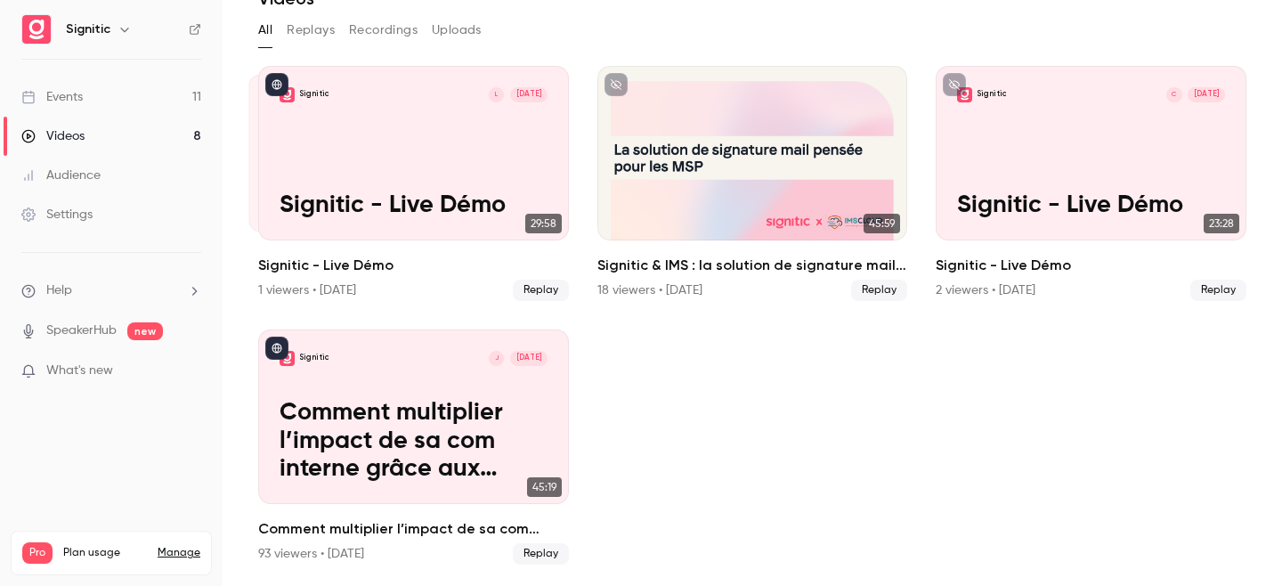
click at [311, 33] on button "Replays" at bounding box center [311, 30] width 48 height 28
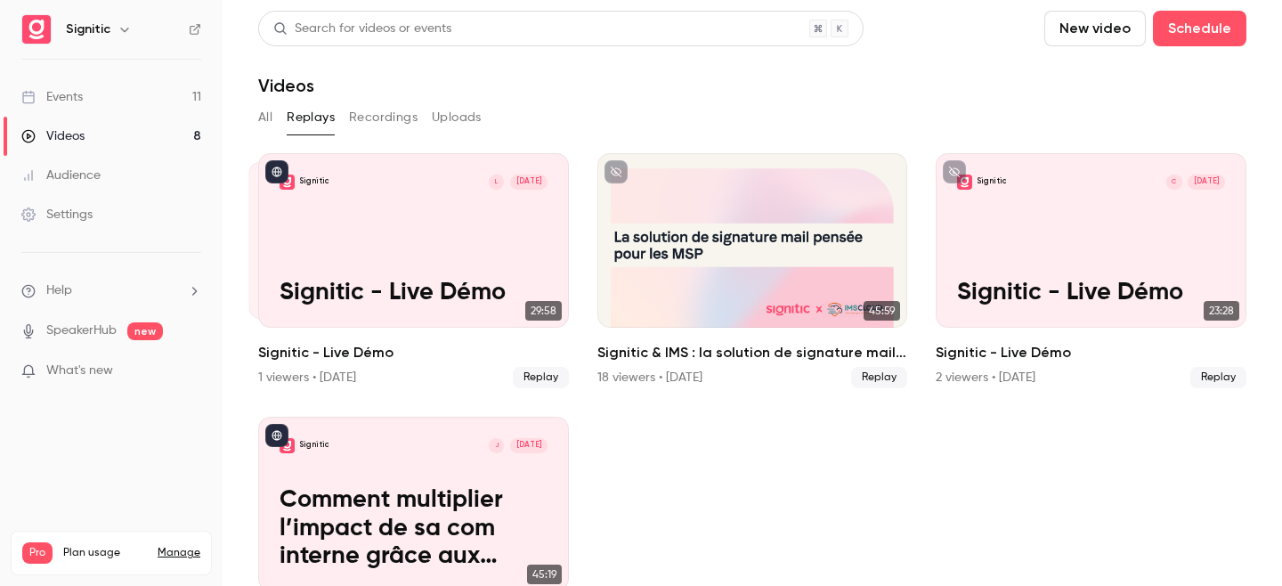
click at [263, 119] on button "All" at bounding box center [265, 117] width 14 height 28
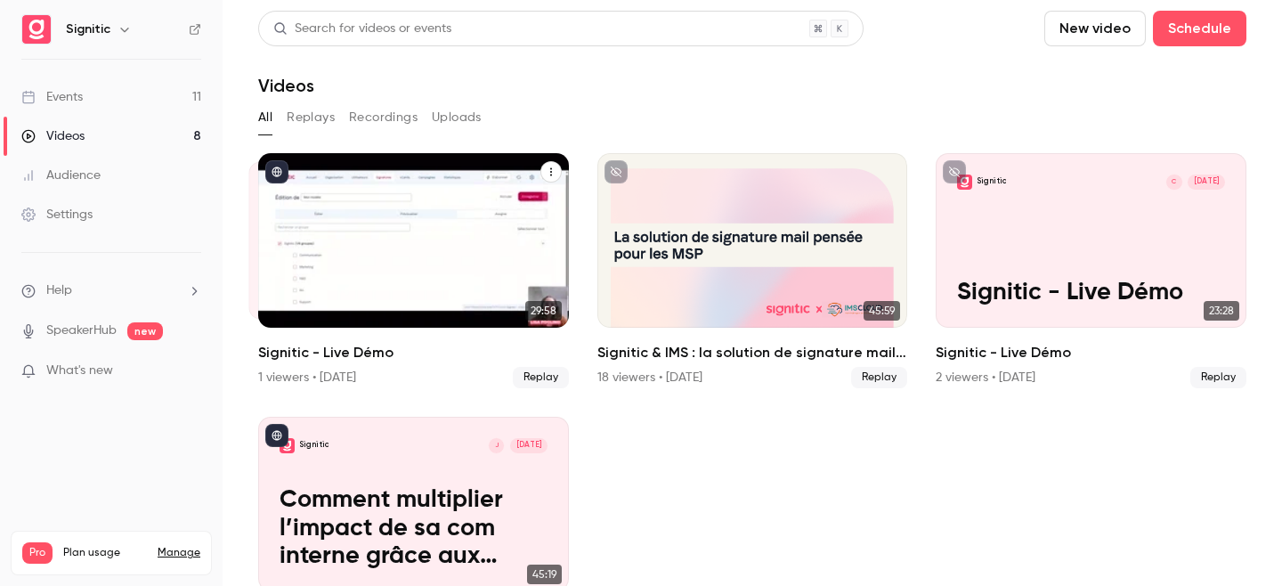
scroll to position [87, 0]
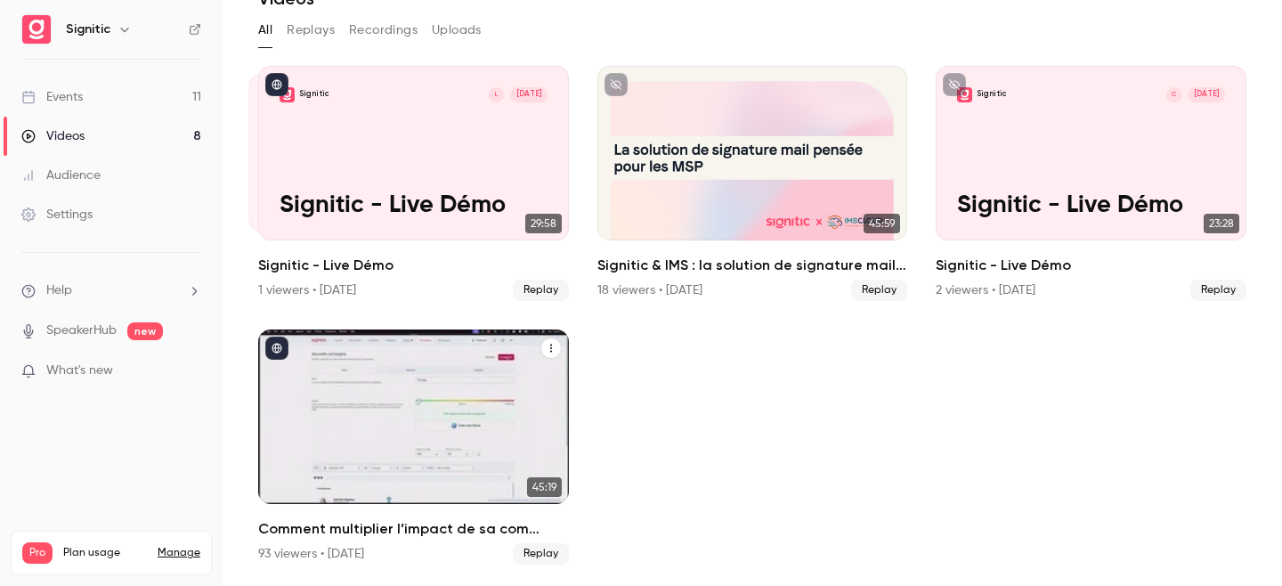
click at [468, 376] on div "Signitic J [DATE] Comment multiplier l’impact de sa com interne grâce aux signa…" at bounding box center [413, 416] width 311 height 174
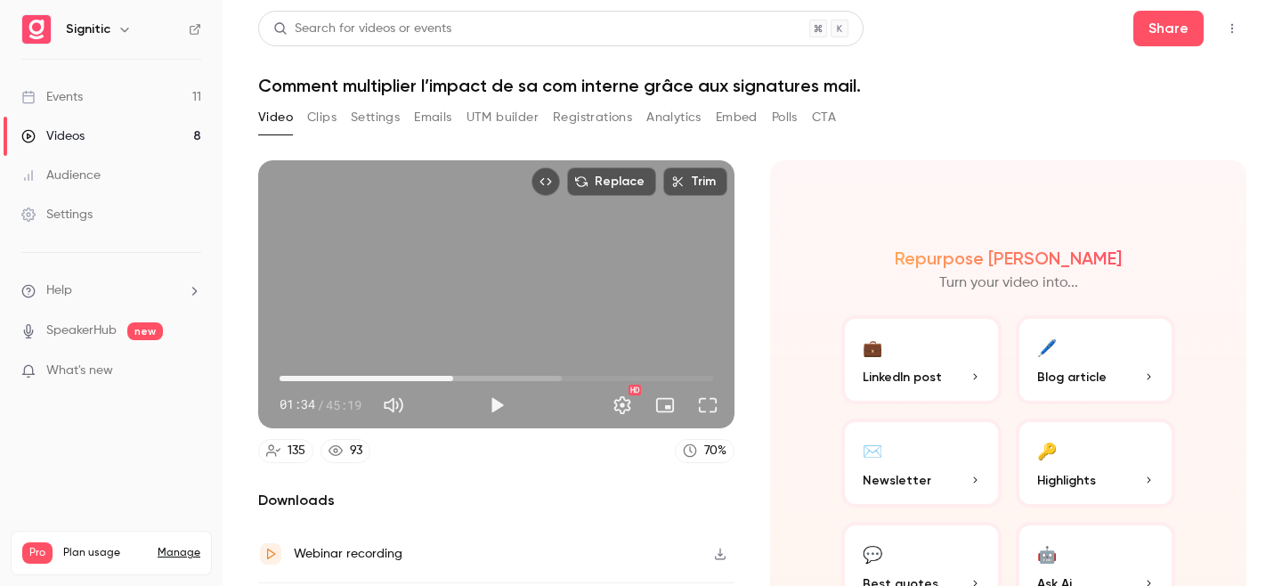
drag, startPoint x: 288, startPoint y: 379, endPoint x: 453, endPoint y: 389, distance: 165.9
click at [453, 389] on span "18:08" at bounding box center [495, 378] width 433 height 28
drag, startPoint x: 451, startPoint y: 377, endPoint x: 504, endPoint y: 377, distance: 52.5
click at [501, 378] on span "22:53" at bounding box center [498, 378] width 5 height 5
drag, startPoint x: 504, startPoint y: 377, endPoint x: 542, endPoint y: 375, distance: 38.4
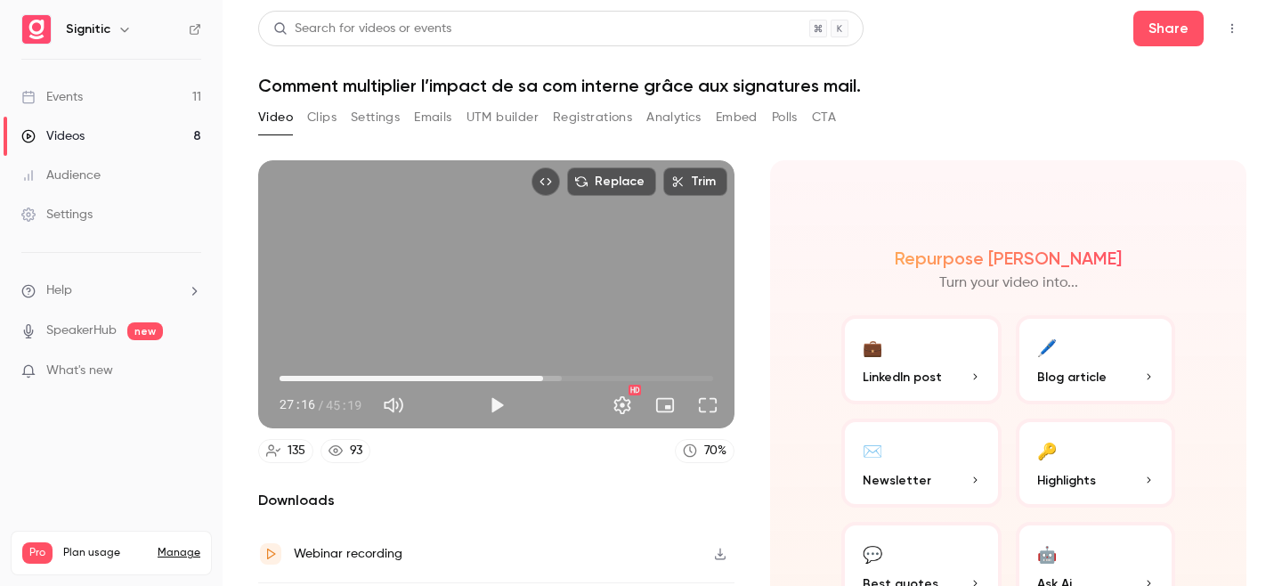
click at [543, 376] on span "27:32" at bounding box center [542, 378] width 5 height 5
drag, startPoint x: 543, startPoint y: 375, endPoint x: 580, endPoint y: 373, distance: 37.4
click at [580, 376] on span "31:27" at bounding box center [580, 378] width 5 height 5
type input "***"
drag, startPoint x: 580, startPoint y: 373, endPoint x: 369, endPoint y: 369, distance: 211.0
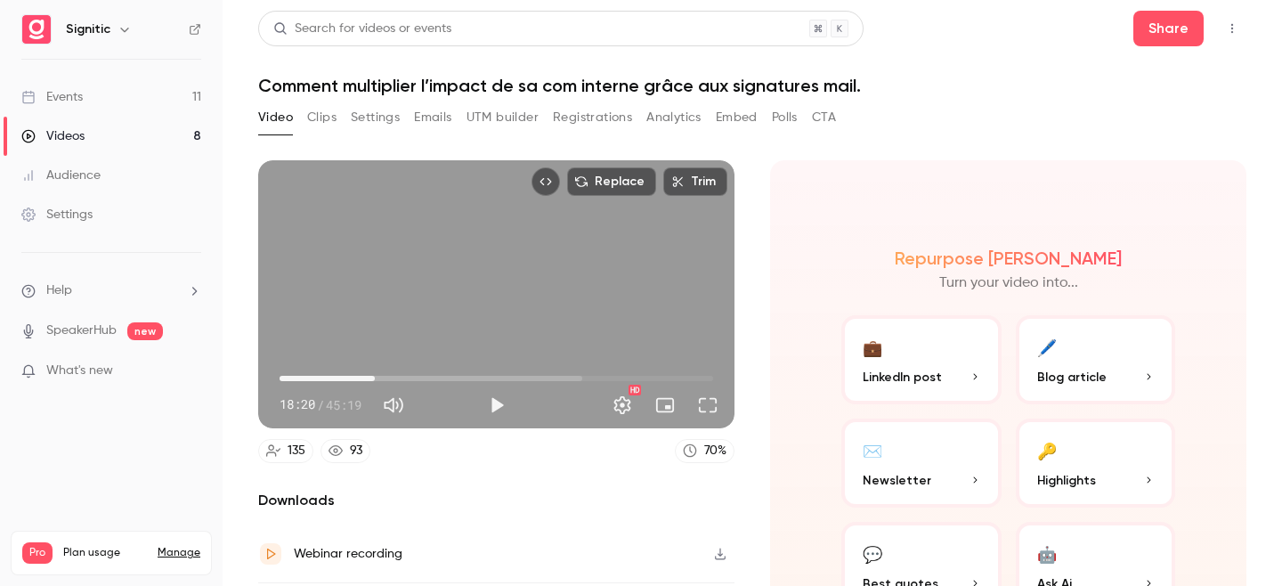
click at [372, 376] on span "09:57" at bounding box center [374, 378] width 5 height 5
